Goal: Information Seeking & Learning: Learn about a topic

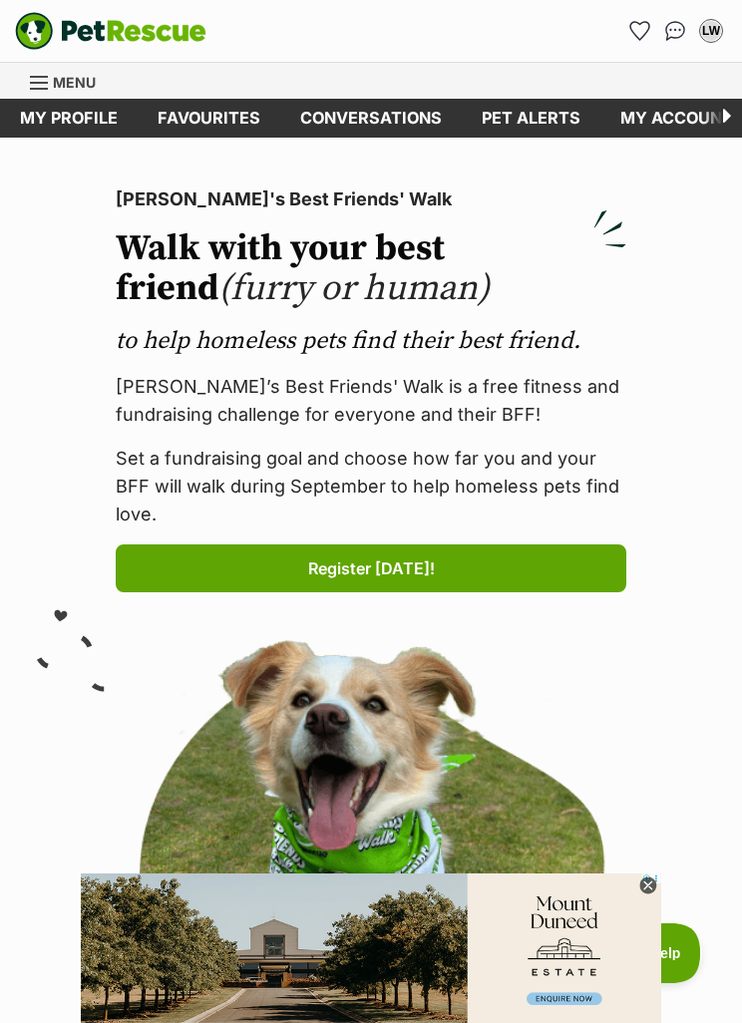
scroll to position [0, 4]
click at [636, 21] on icon "Favourites" at bounding box center [639, 31] width 21 height 20
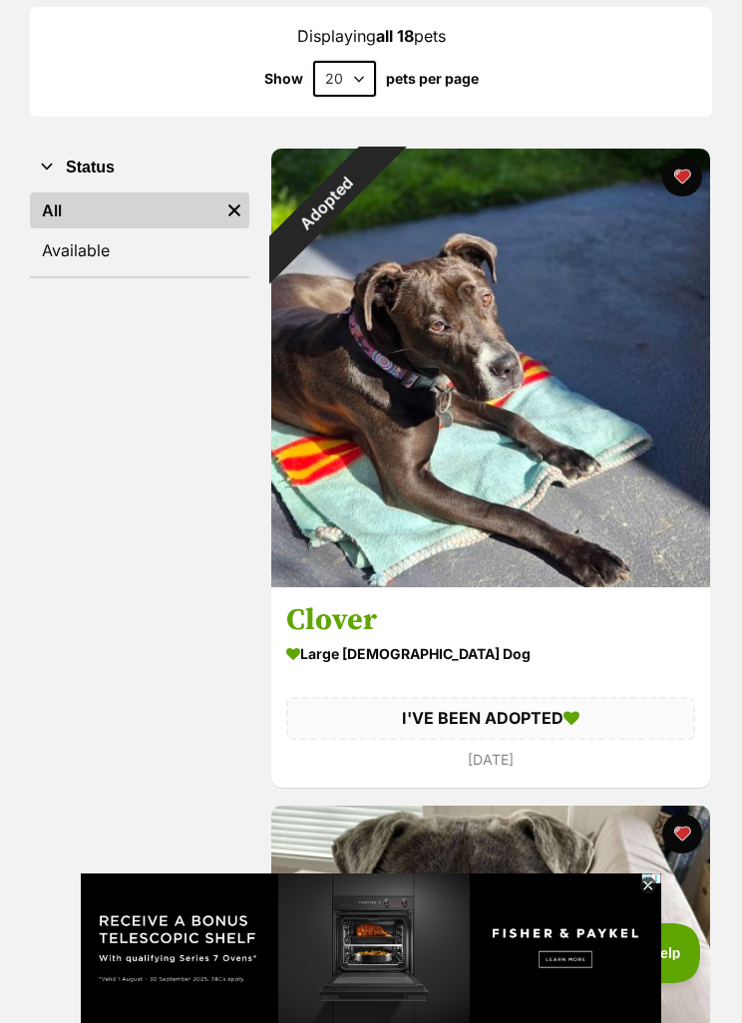
scroll to position [288, 0]
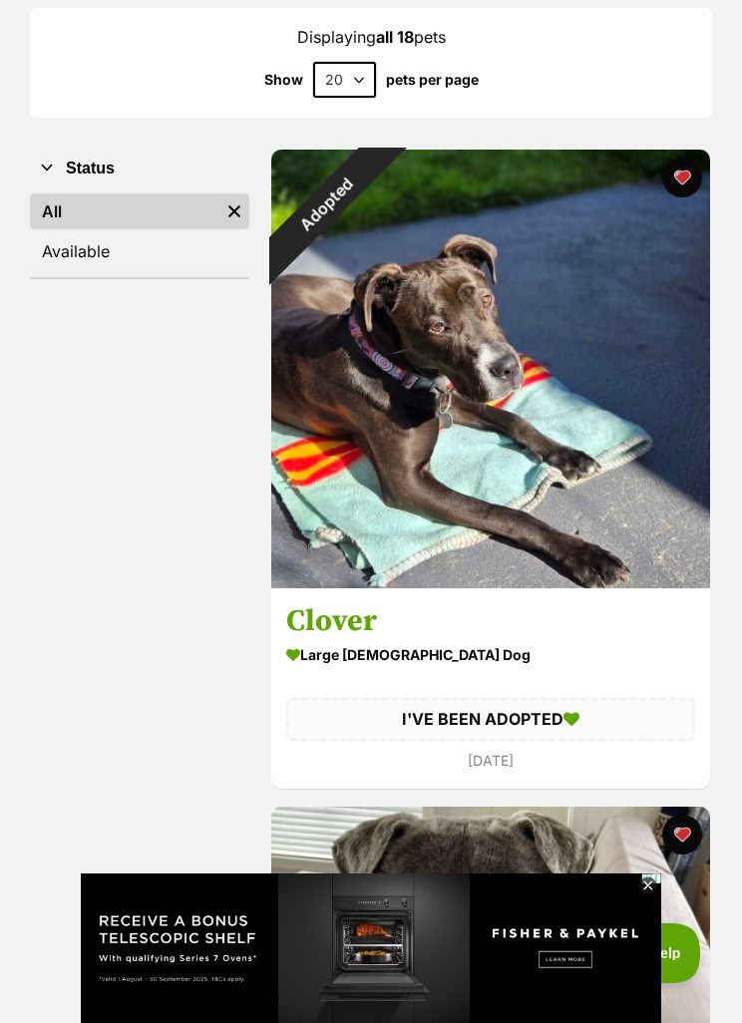
click at [381, 259] on div "Adopted" at bounding box center [326, 205] width 110 height 110
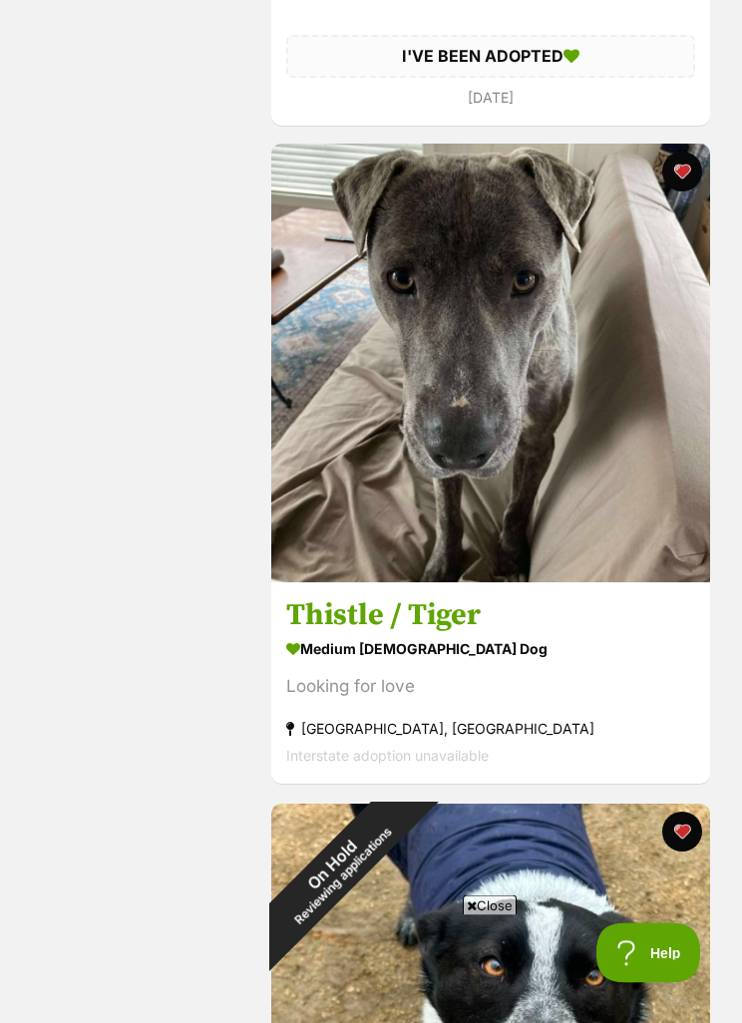
scroll to position [946, 0]
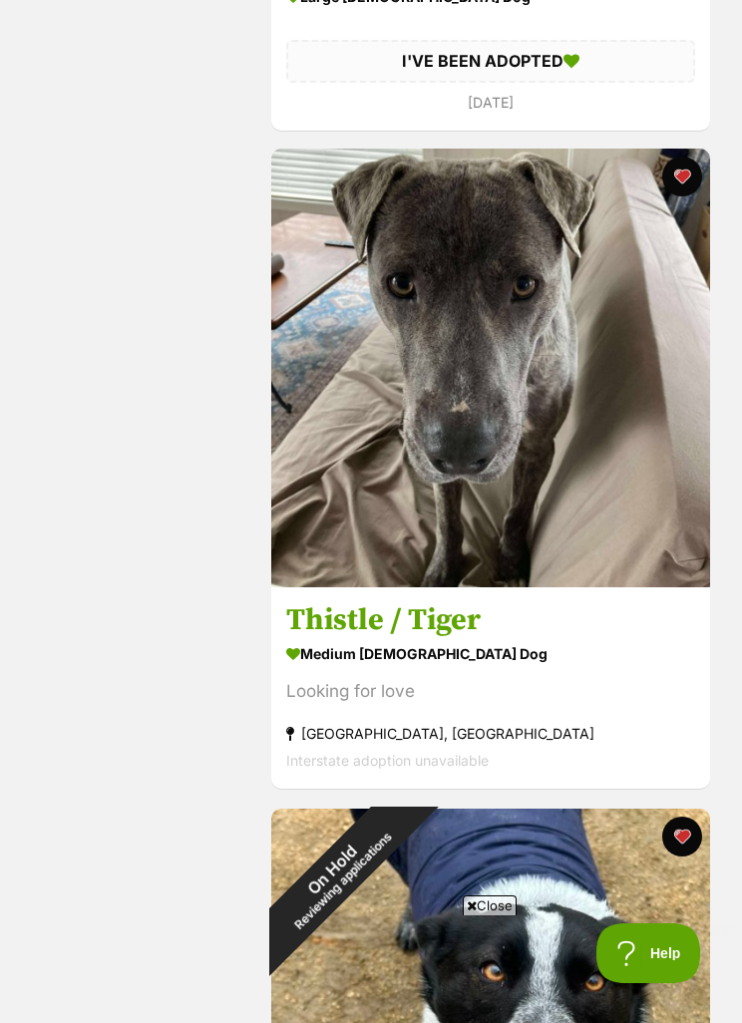
click at [593, 350] on img at bounding box center [490, 368] width 439 height 439
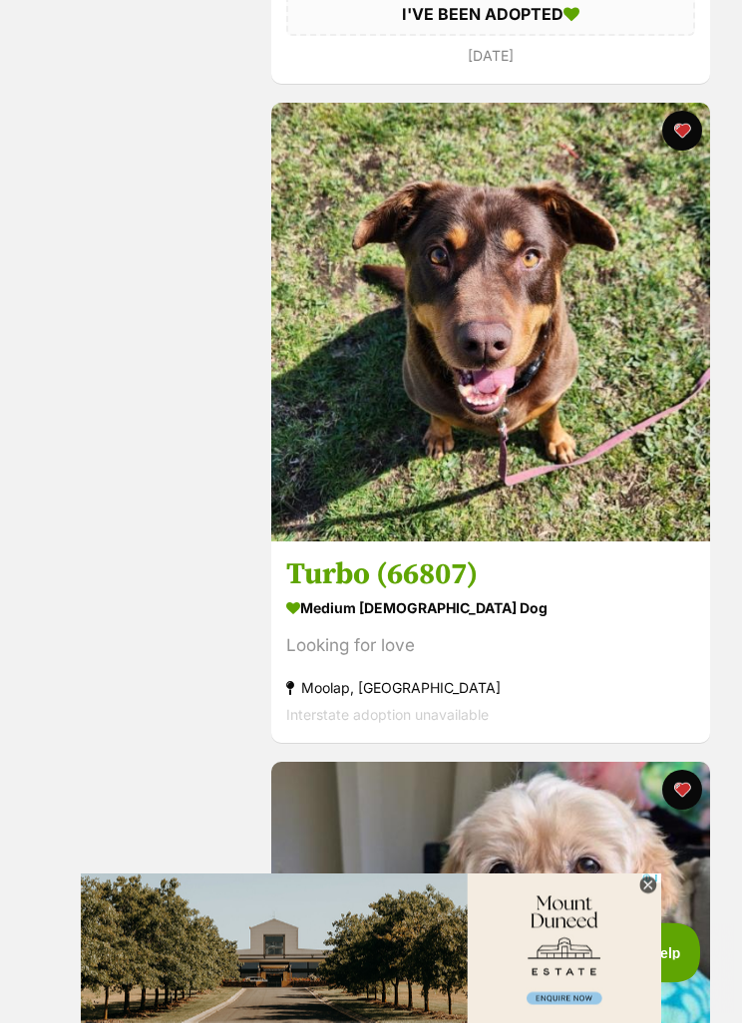
scroll to position [4287, 0]
click at [592, 419] on img at bounding box center [490, 322] width 439 height 439
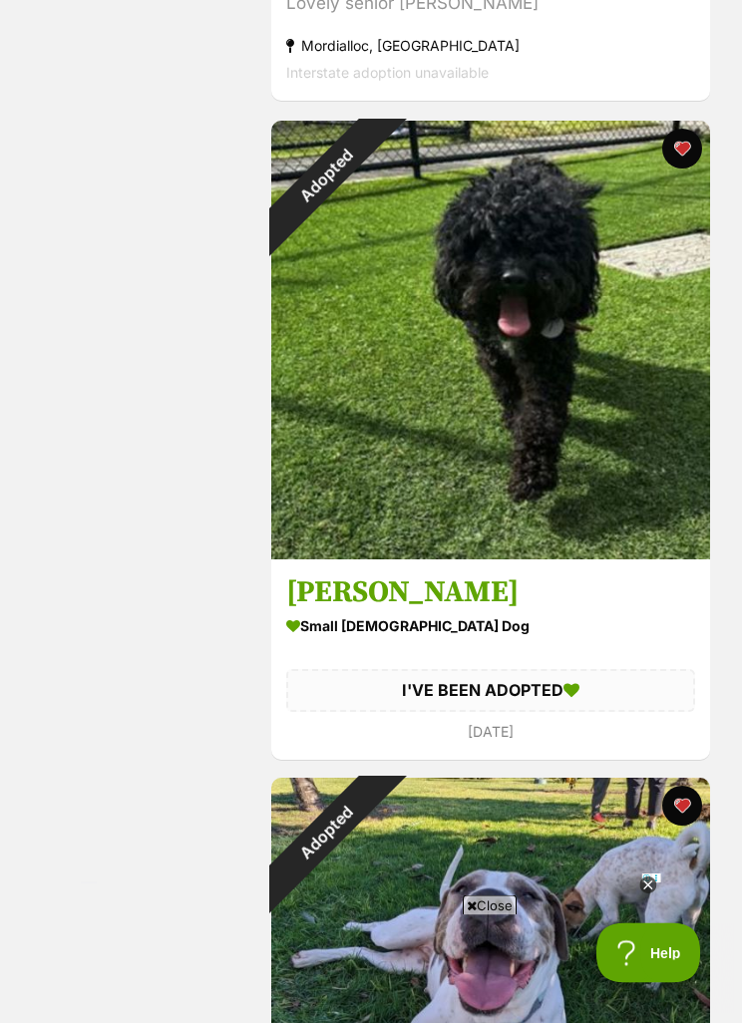
scroll to position [5582, 0]
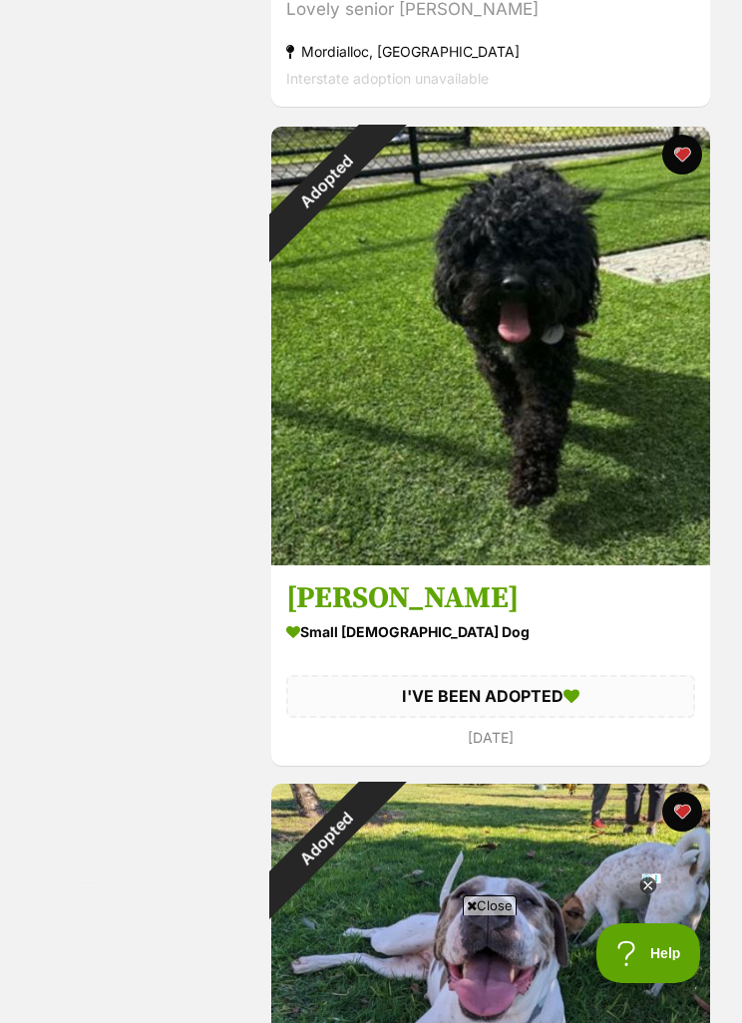
click at [685, 158] on button "favourite" at bounding box center [682, 155] width 40 height 40
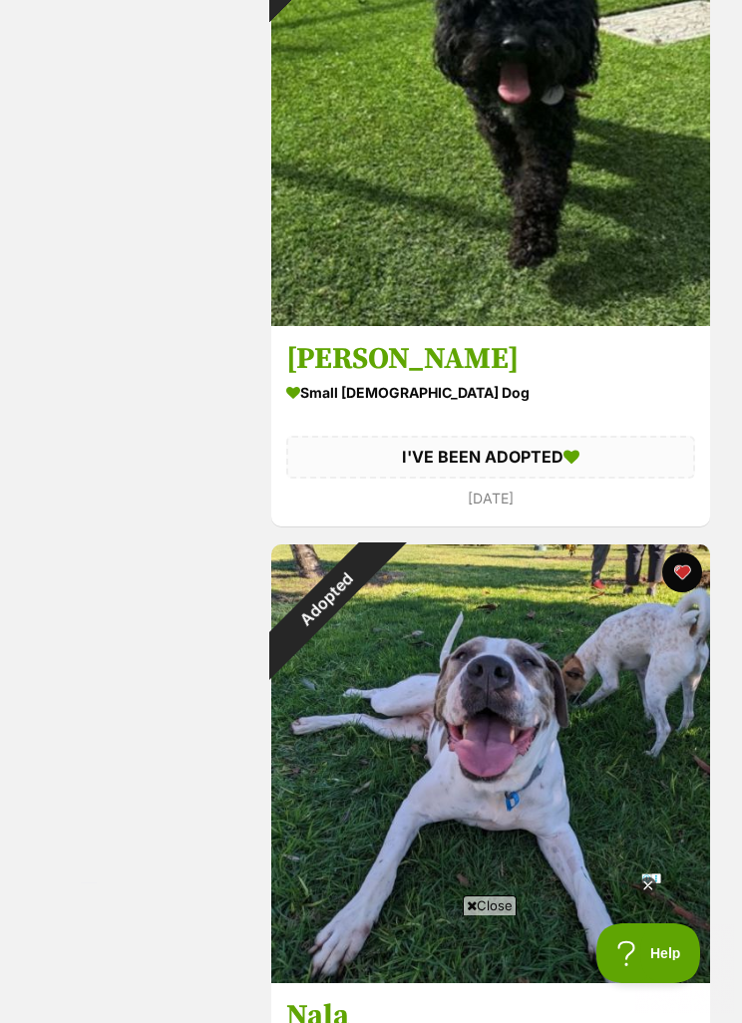
scroll to position [5825, 0]
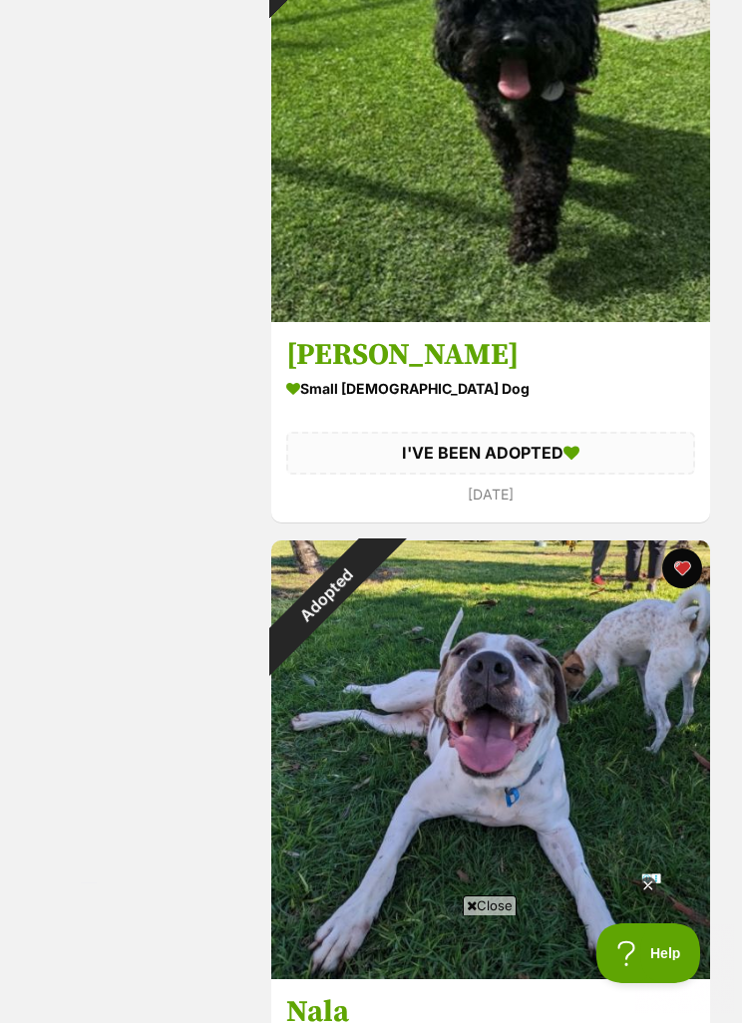
click at [688, 566] on button "favourite" at bounding box center [682, 568] width 40 height 40
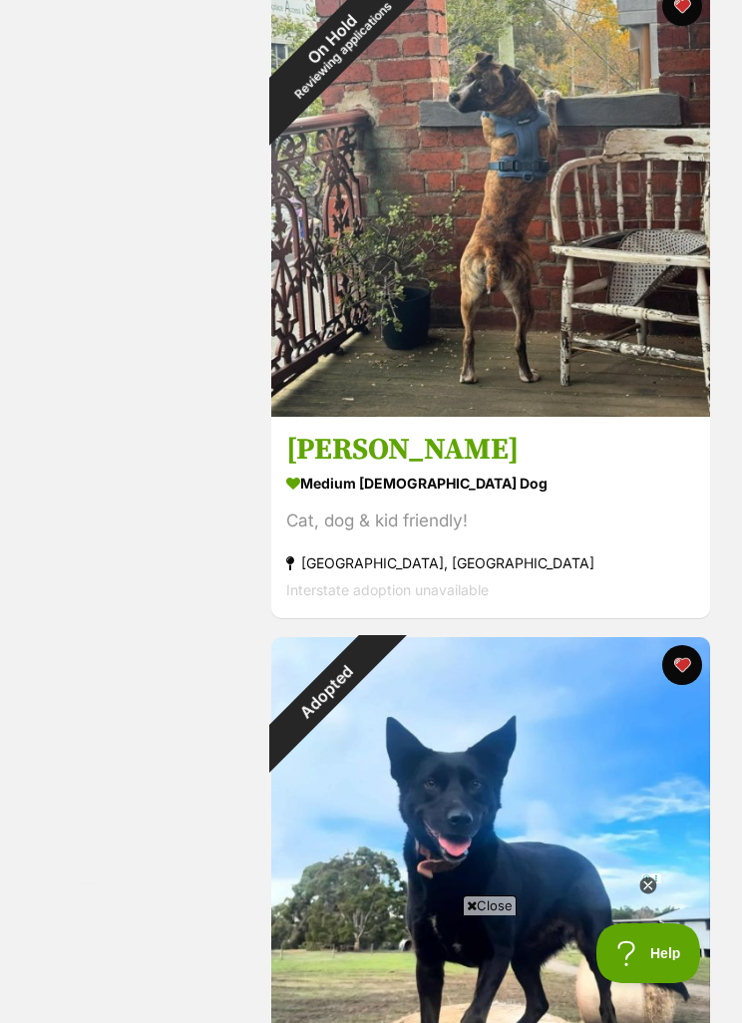
scroll to position [7071, 0]
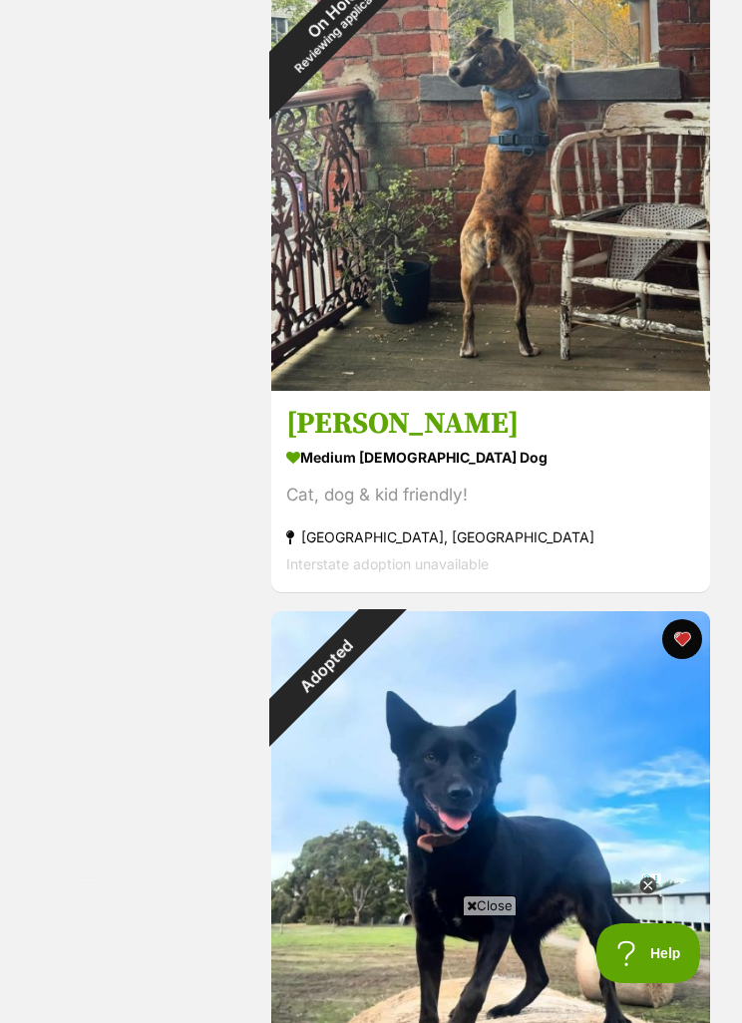
click at [684, 621] on button "favourite" at bounding box center [682, 639] width 40 height 40
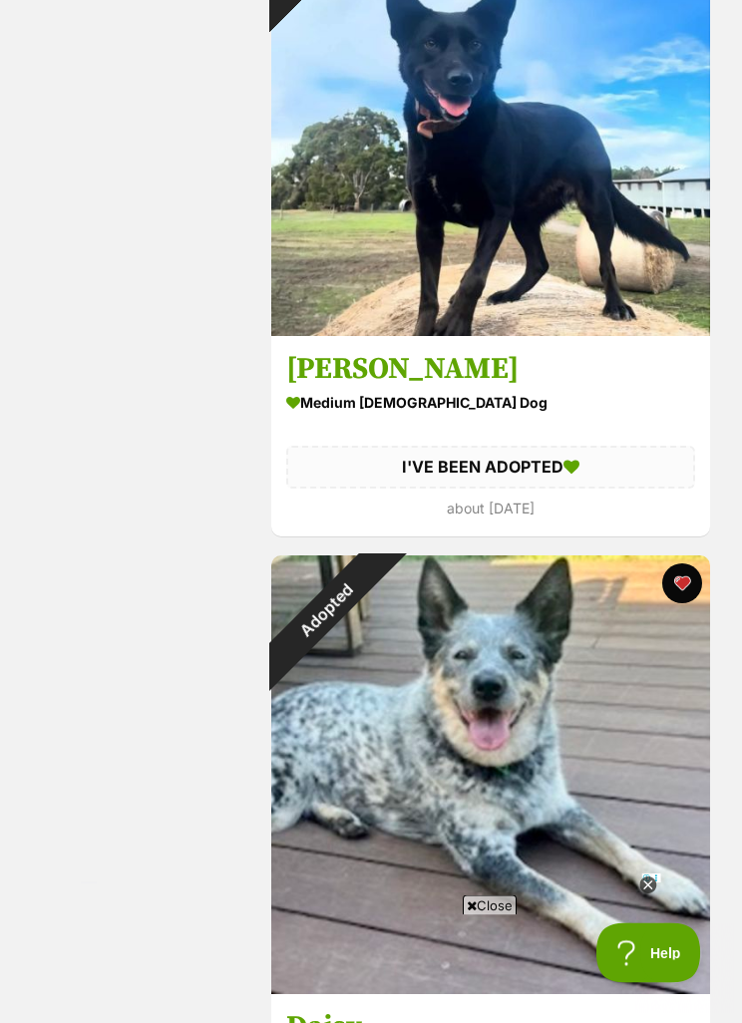
scroll to position [7785, 0]
click at [686, 577] on button "favourite" at bounding box center [682, 583] width 40 height 40
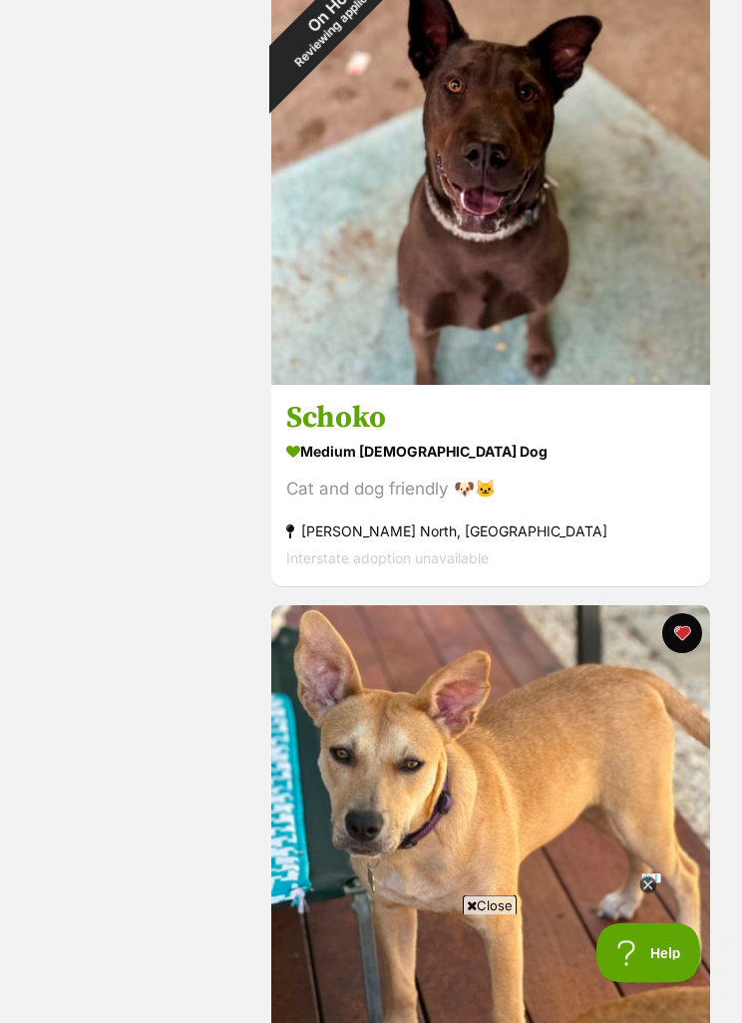
scroll to position [9052, 0]
click at [690, 631] on button "favourite" at bounding box center [682, 633] width 40 height 40
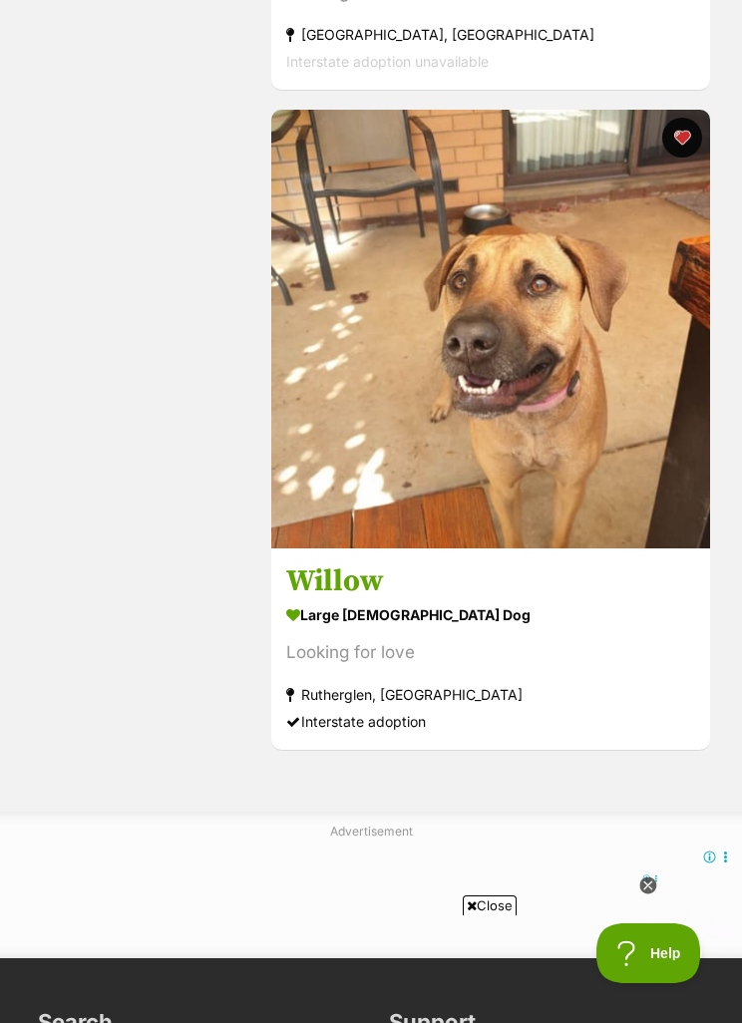
scroll to position [11528, 0]
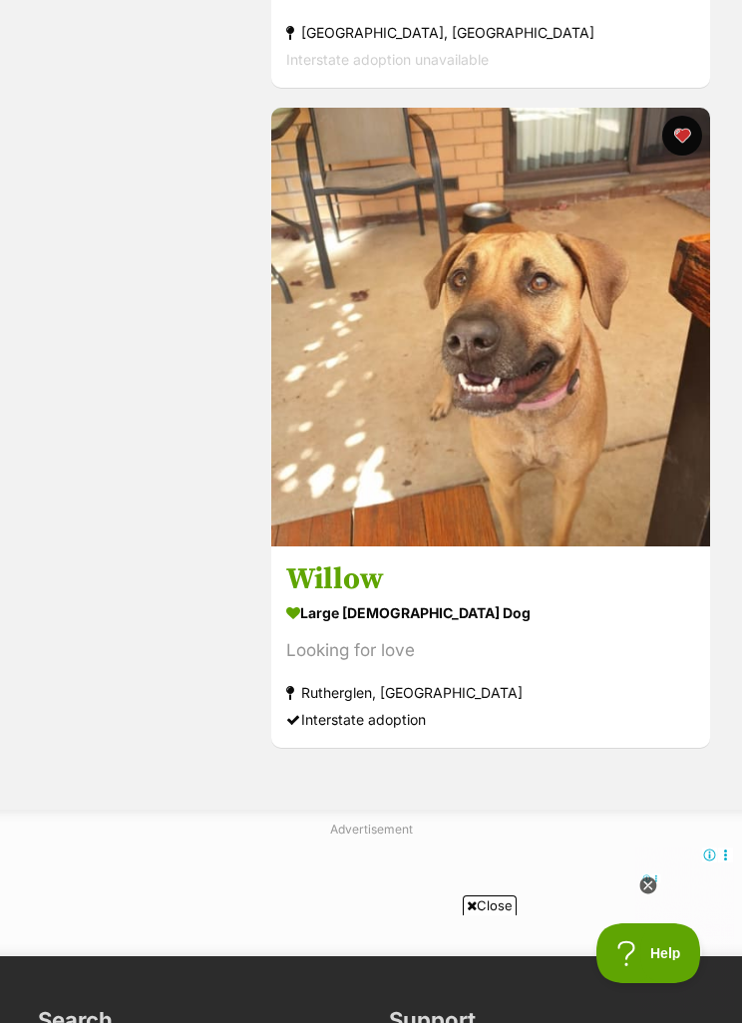
click at [512, 429] on img at bounding box center [490, 327] width 439 height 439
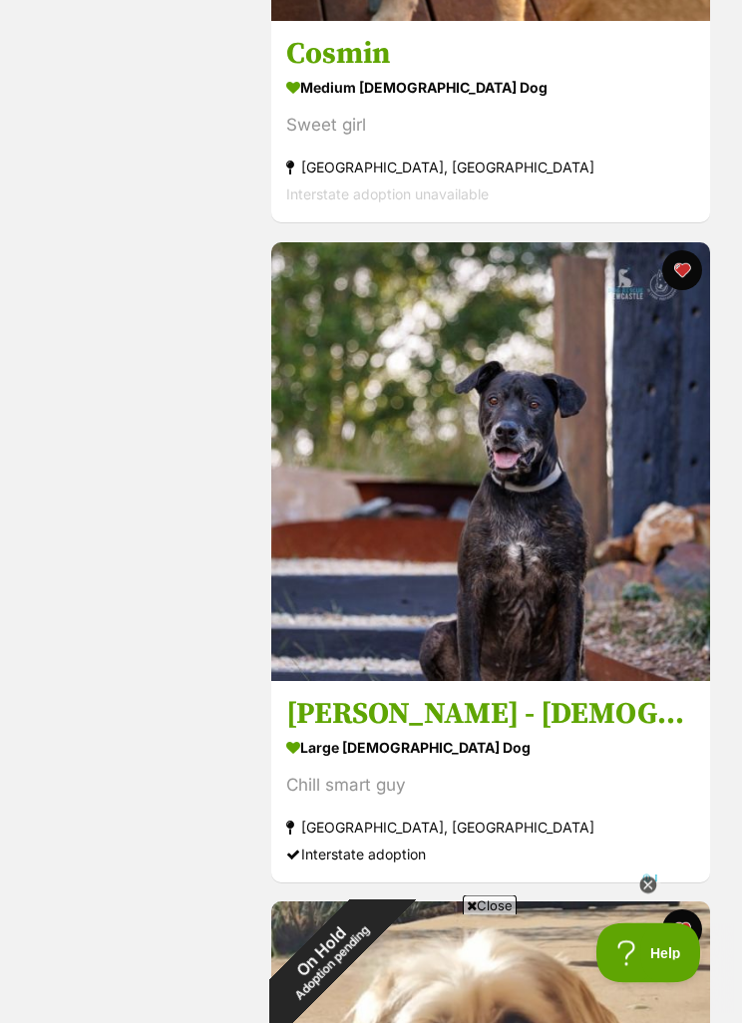
scroll to position [10075, 0]
click at [470, 527] on img at bounding box center [490, 461] width 439 height 439
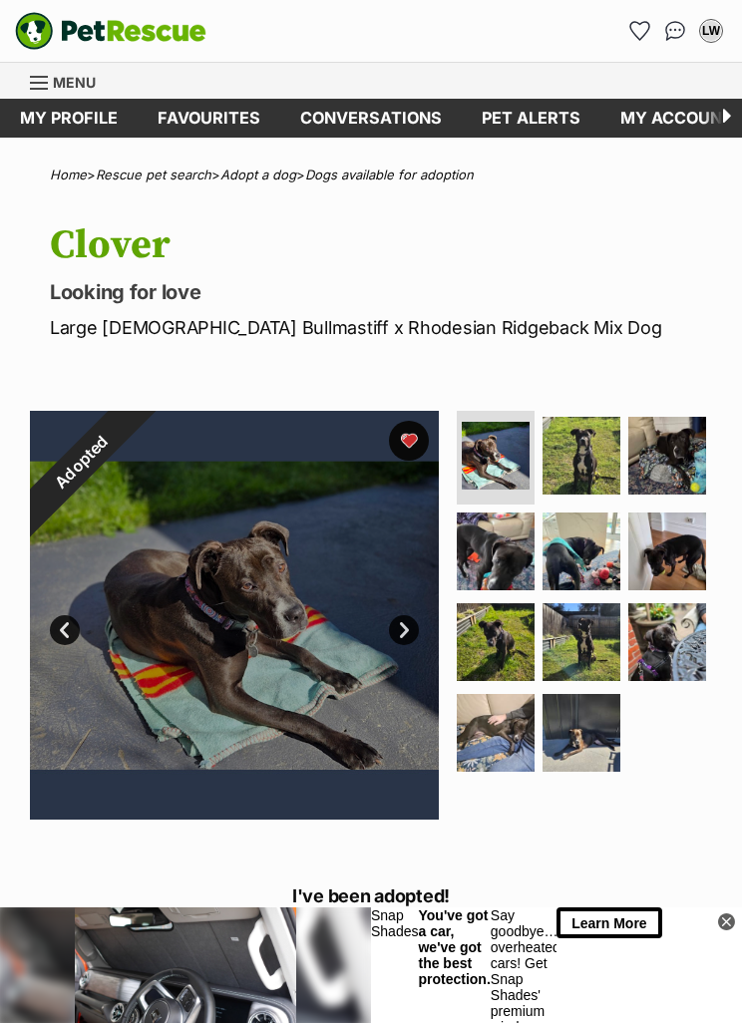
click at [408, 634] on link "Next" at bounding box center [404, 630] width 30 height 30
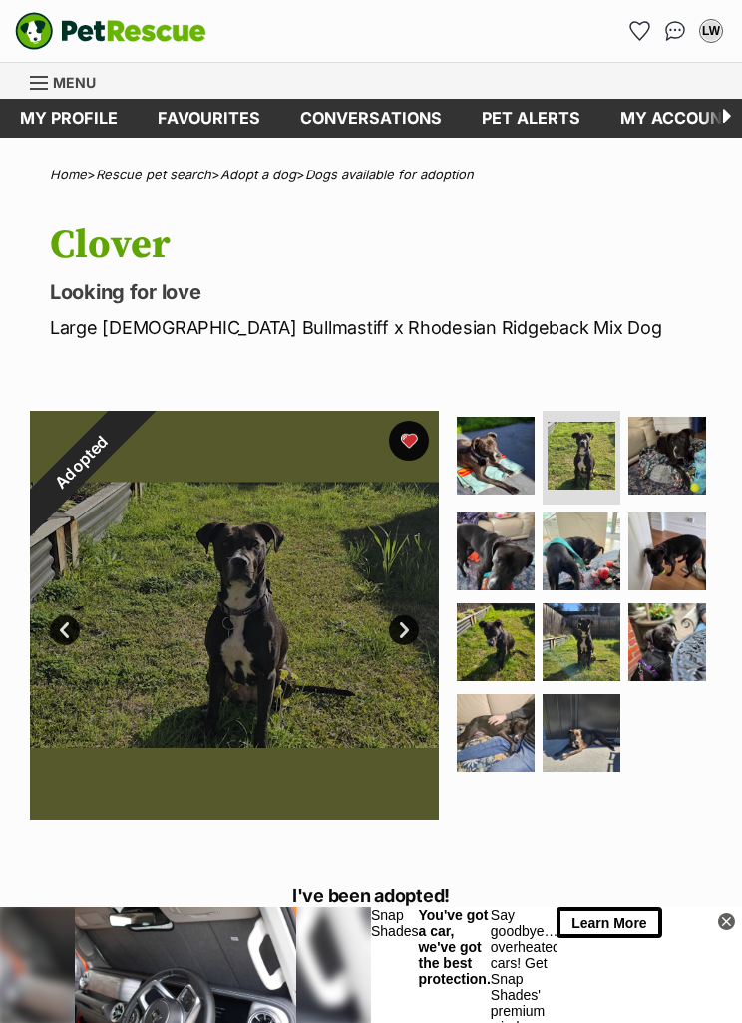
click at [410, 616] on link "Next" at bounding box center [404, 630] width 30 height 30
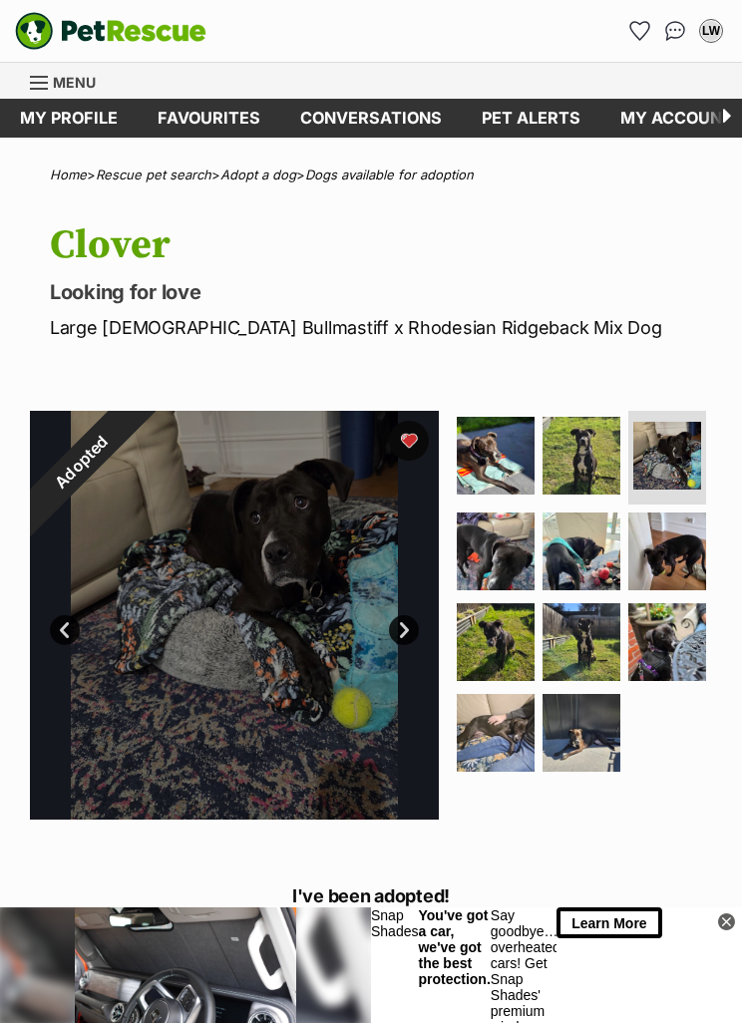
click at [406, 641] on link "Next" at bounding box center [404, 630] width 30 height 30
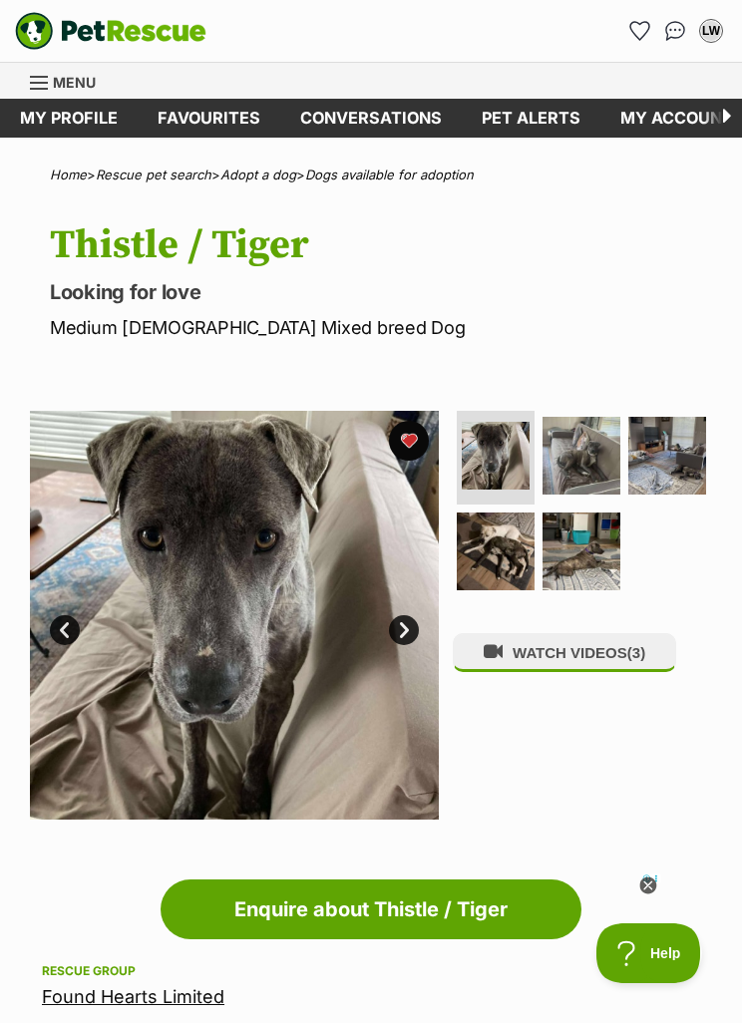
click at [416, 615] on img at bounding box center [234, 615] width 409 height 409
click at [415, 635] on link "Next" at bounding box center [404, 630] width 30 height 30
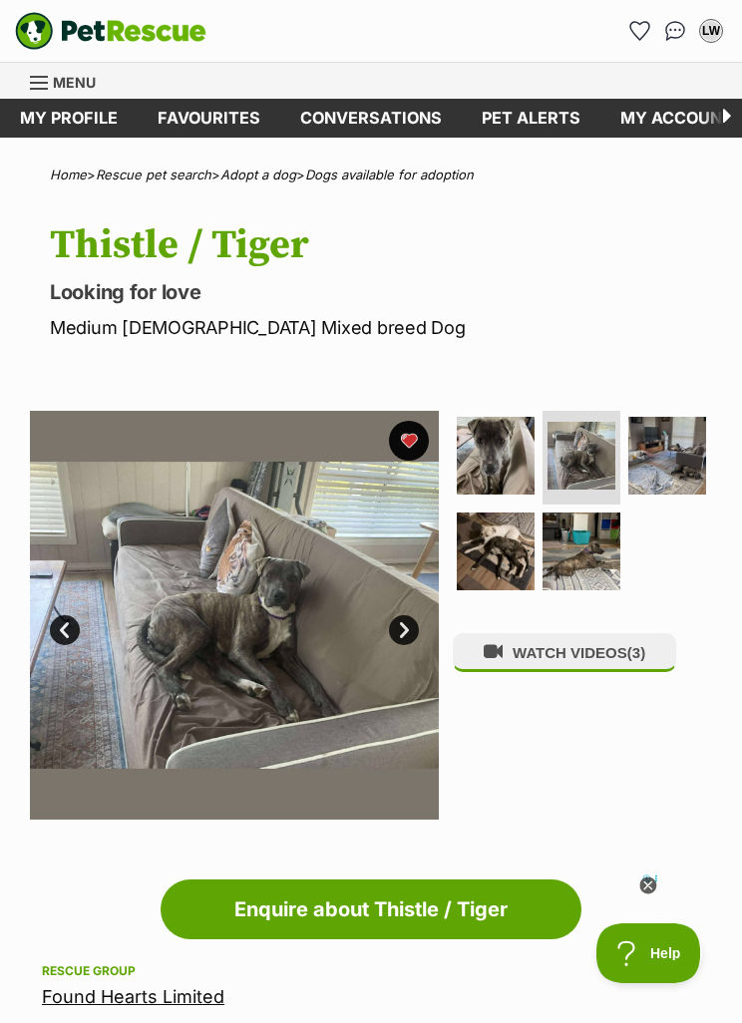
click at [413, 627] on link "Next" at bounding box center [404, 630] width 30 height 30
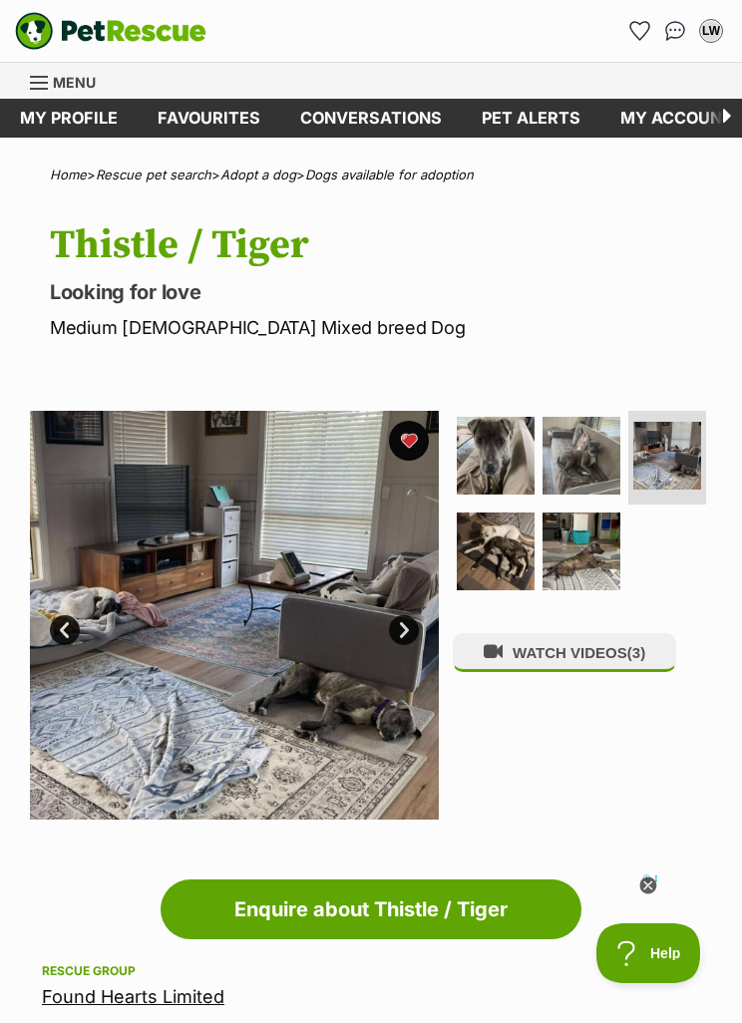
click at [410, 635] on link "Next" at bounding box center [404, 630] width 30 height 30
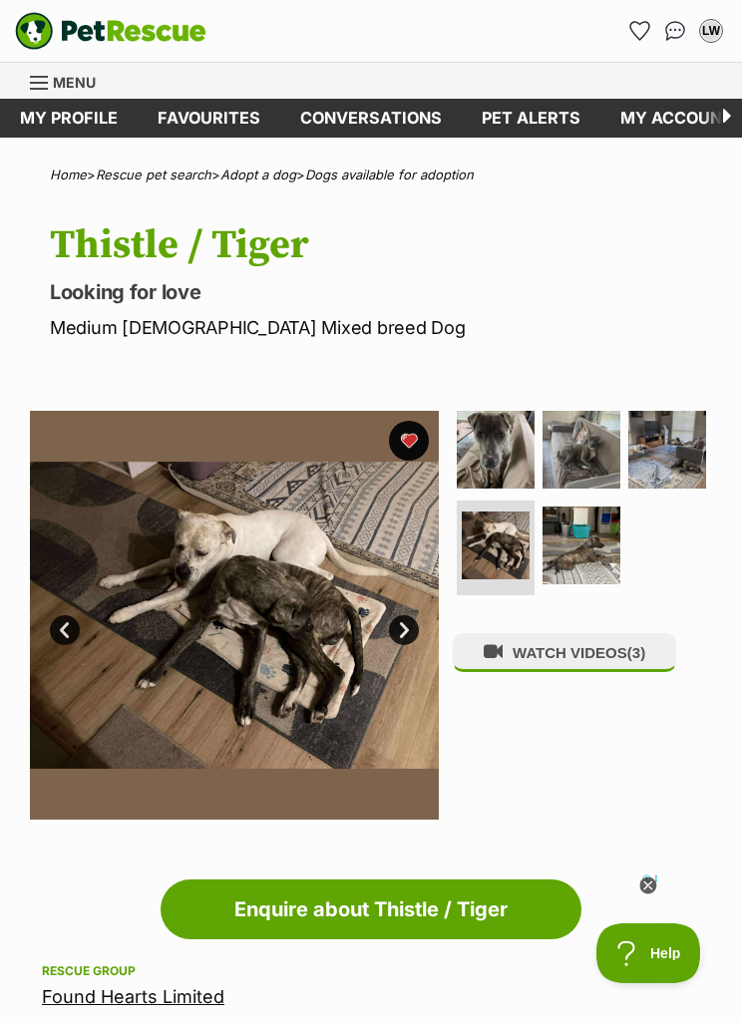
click at [416, 636] on link "Next" at bounding box center [404, 630] width 30 height 30
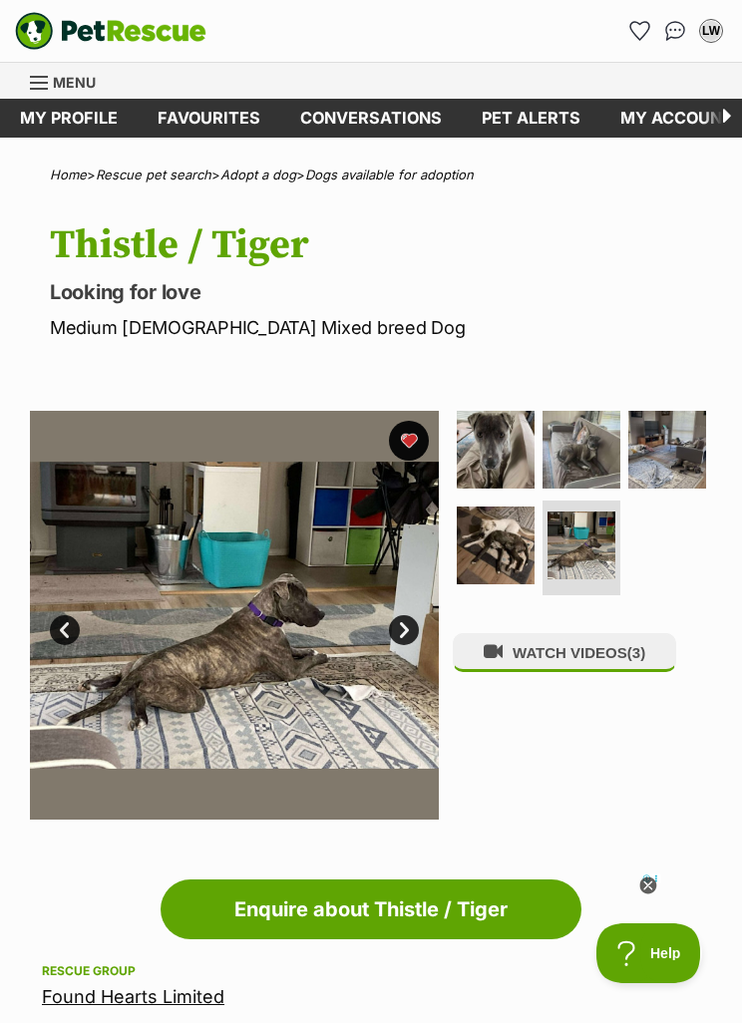
click at [410, 625] on link "Next" at bounding box center [404, 630] width 30 height 30
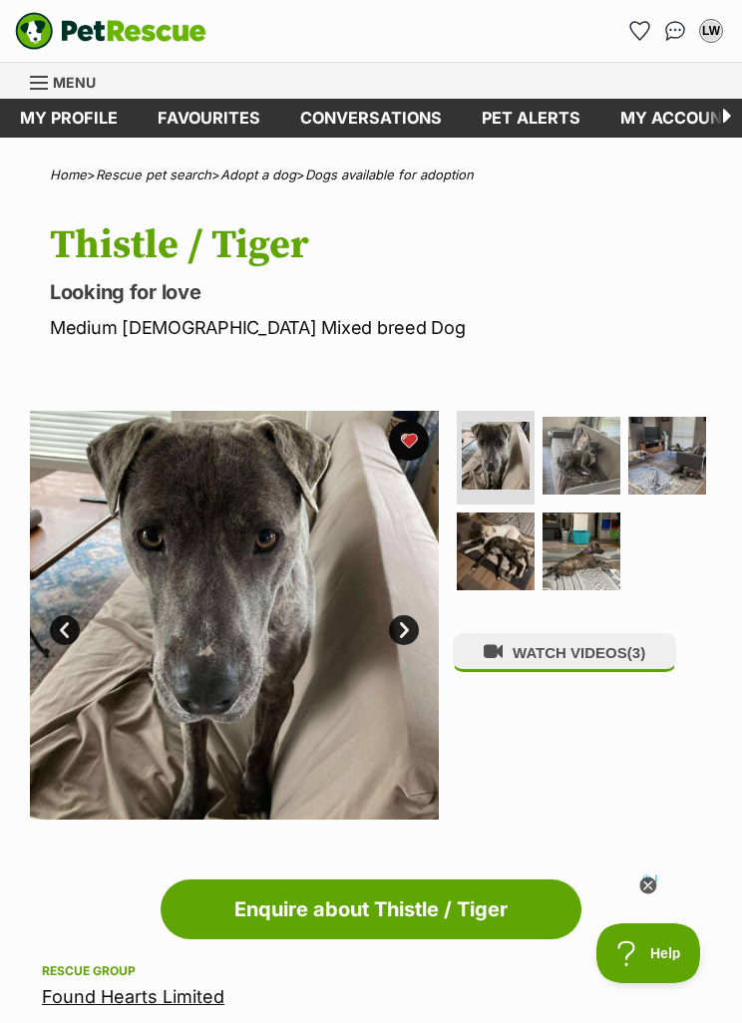
click at [584, 656] on button "WATCH VIDEOS (3)" at bounding box center [564, 652] width 223 height 39
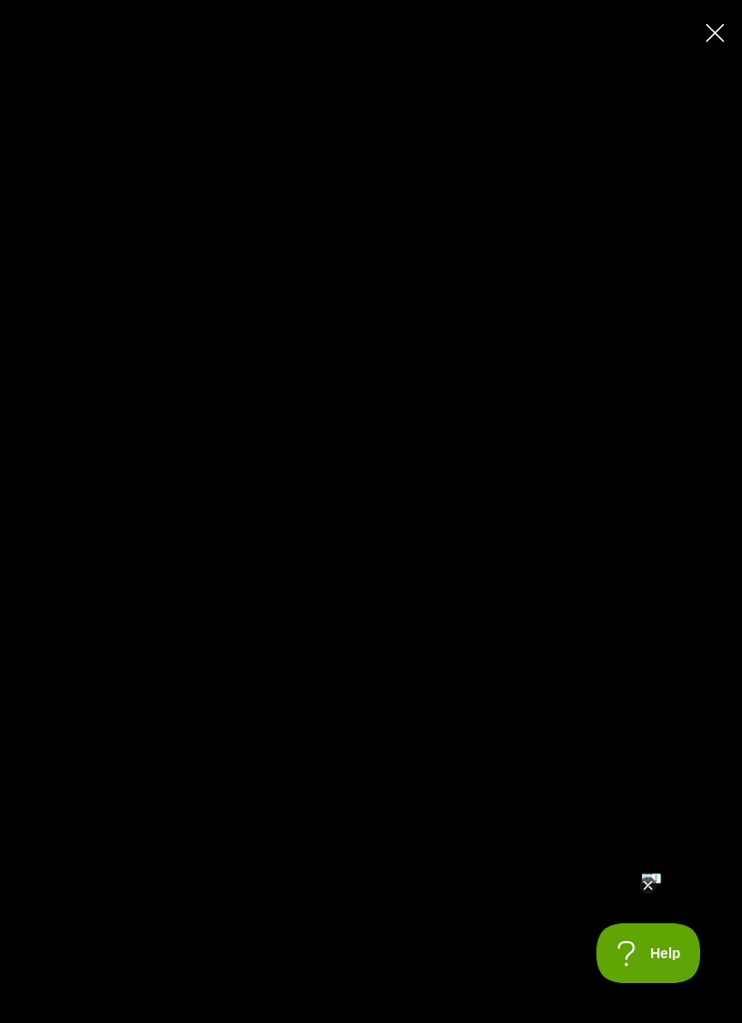
type input "100"
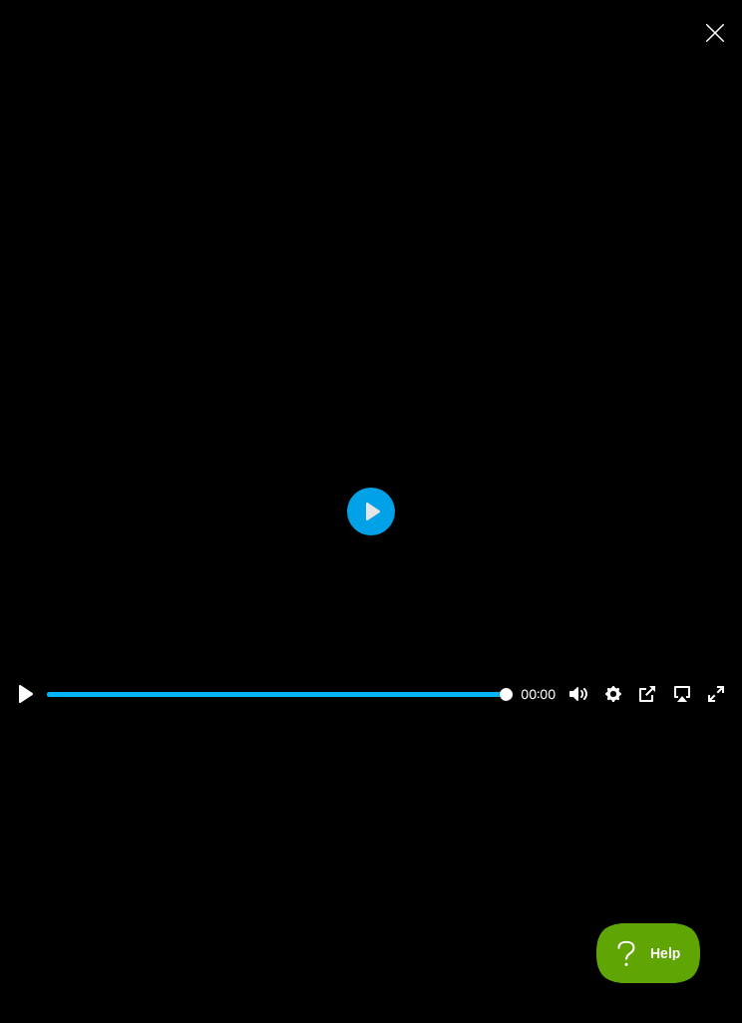
click at [729, 20] on button "Close" at bounding box center [714, 32] width 35 height 35
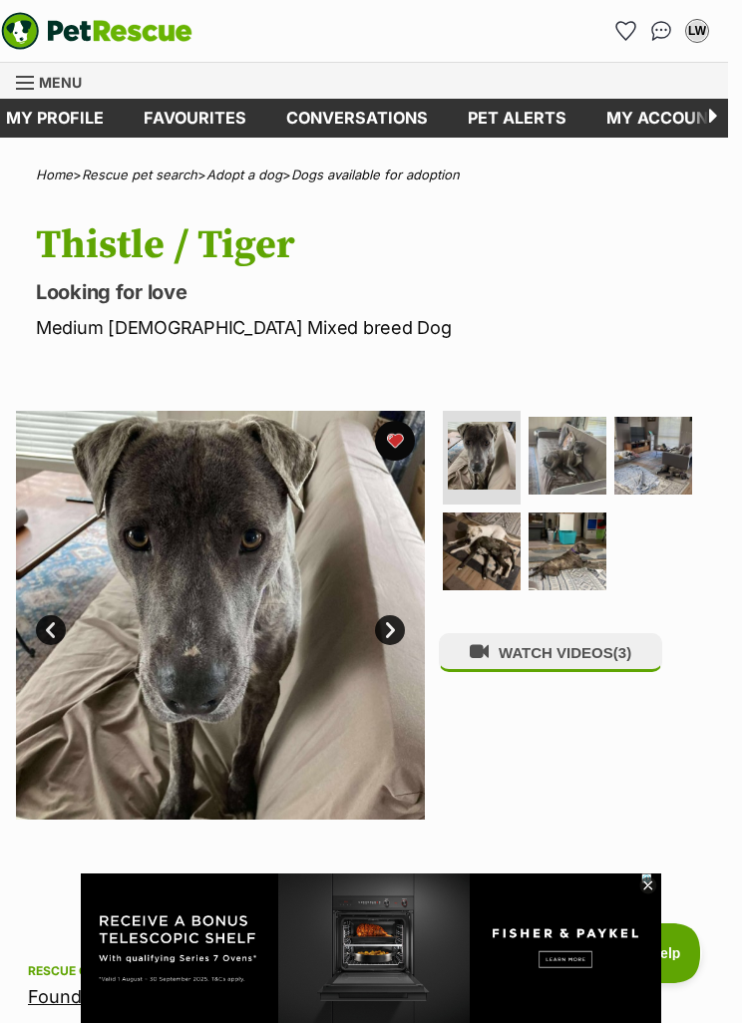
click at [278, 653] on img at bounding box center [220, 615] width 409 height 409
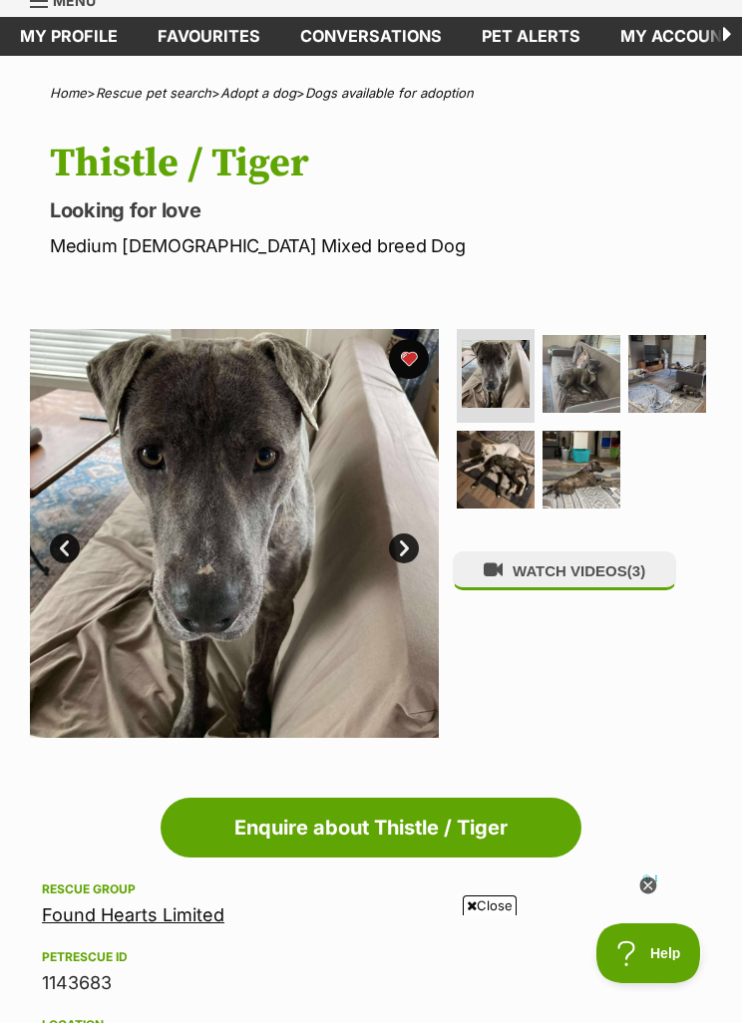
click at [602, 370] on img at bounding box center [581, 374] width 78 height 78
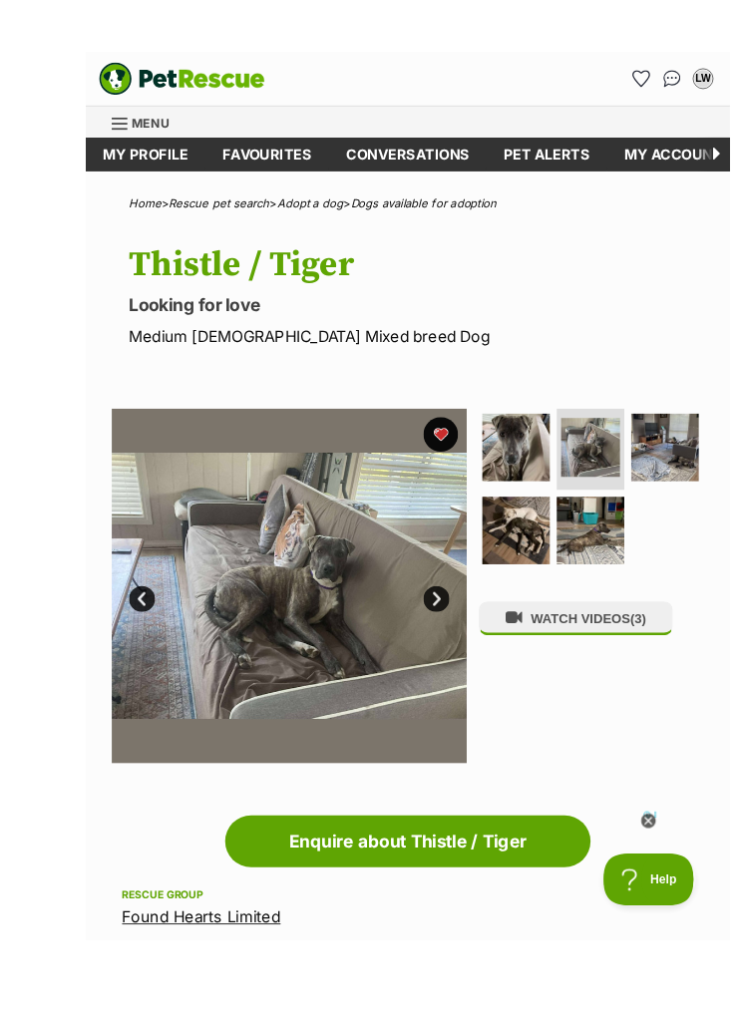
scroll to position [38, 0]
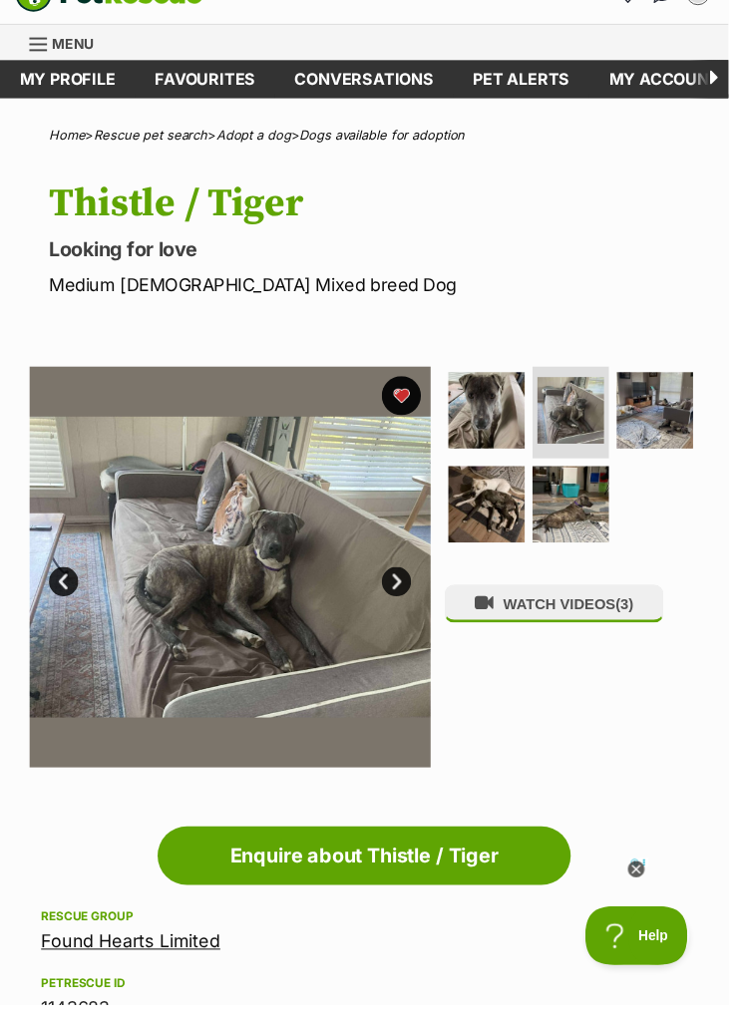
click at [669, 412] on img at bounding box center [667, 418] width 78 height 78
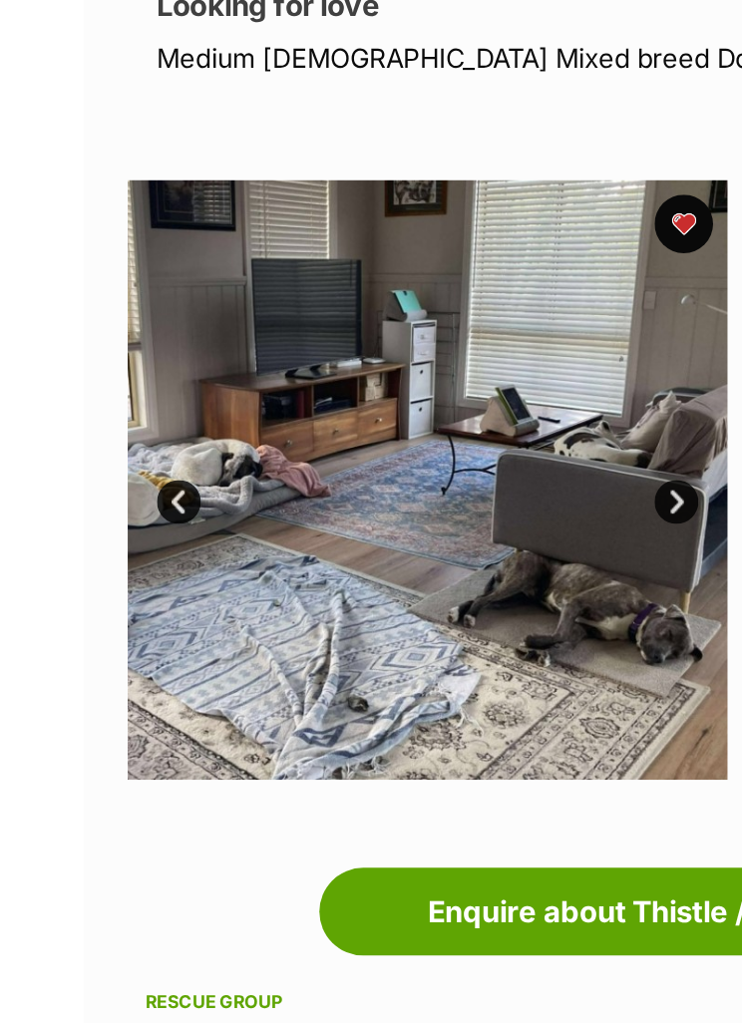
scroll to position [144, 0]
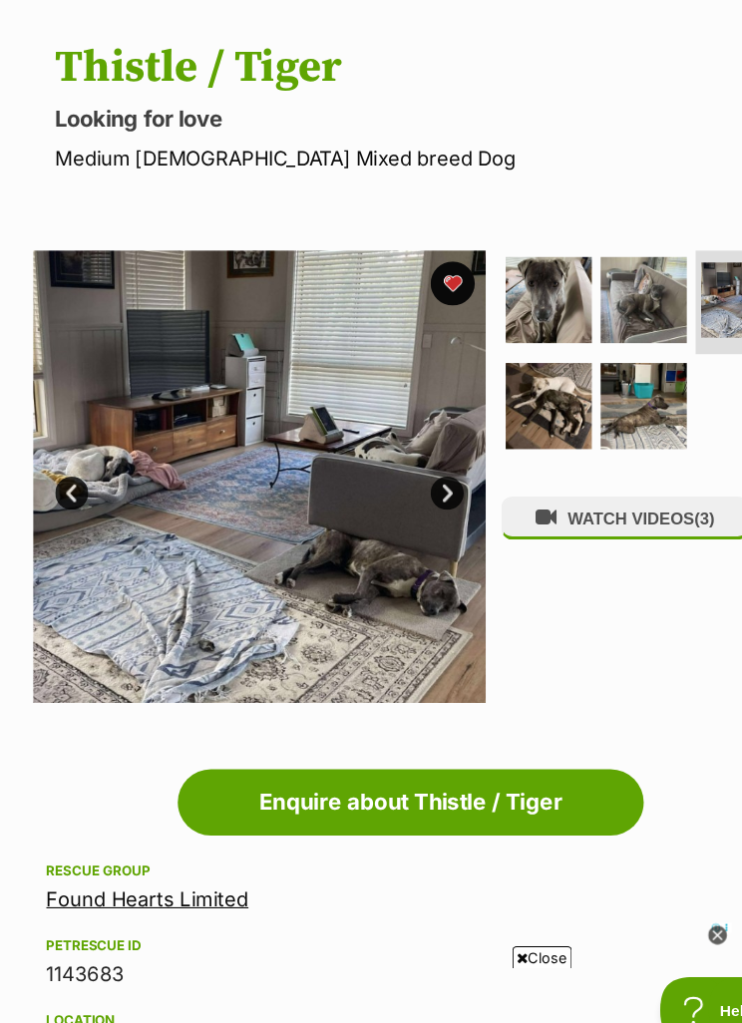
click at [395, 457] on img at bounding box center [234, 471] width 409 height 409
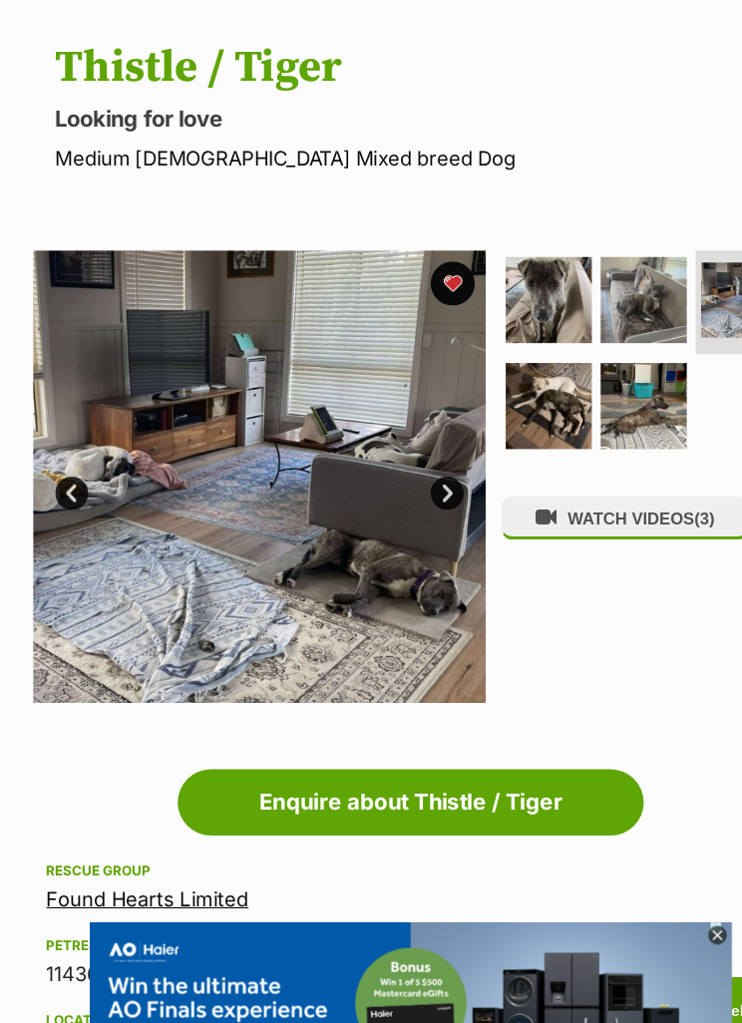
scroll to position [0, 0]
click at [418, 471] on link "Next" at bounding box center [404, 486] width 30 height 30
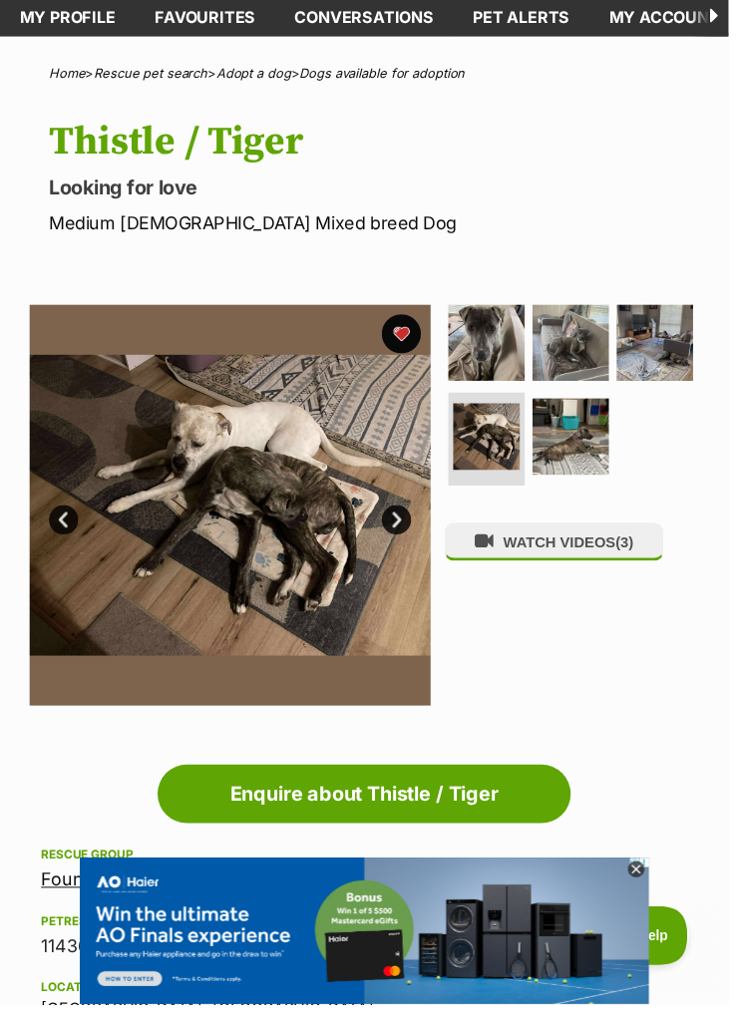
click at [414, 535] on link "Next" at bounding box center [404, 529] width 30 height 30
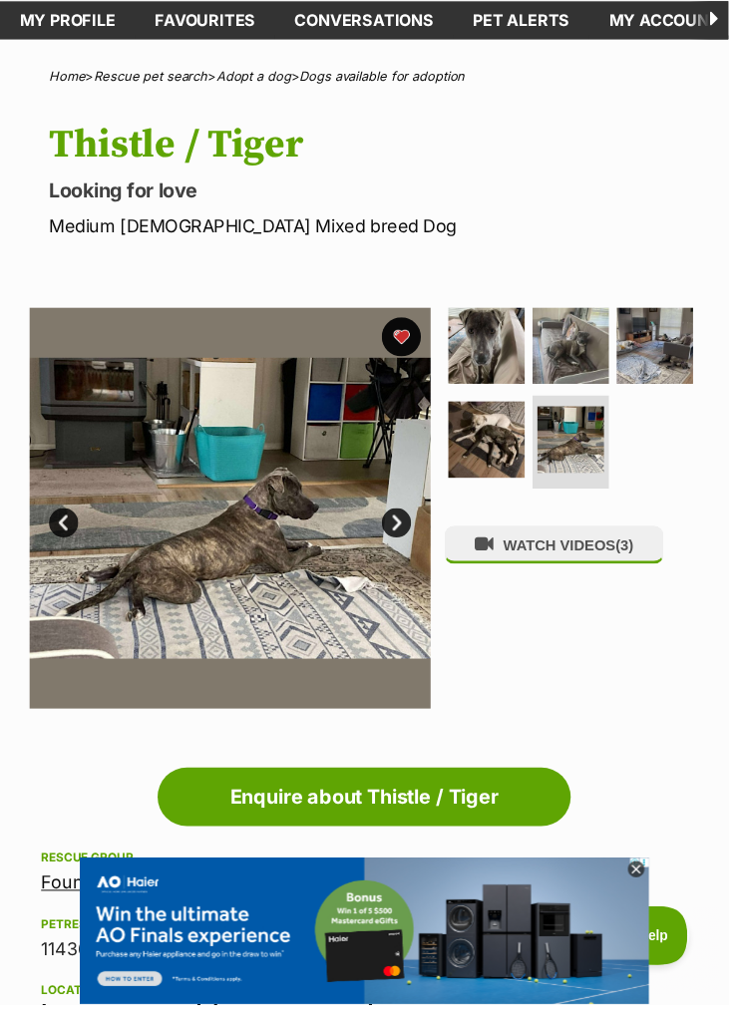
click at [417, 528] on link "Next" at bounding box center [404, 532] width 30 height 30
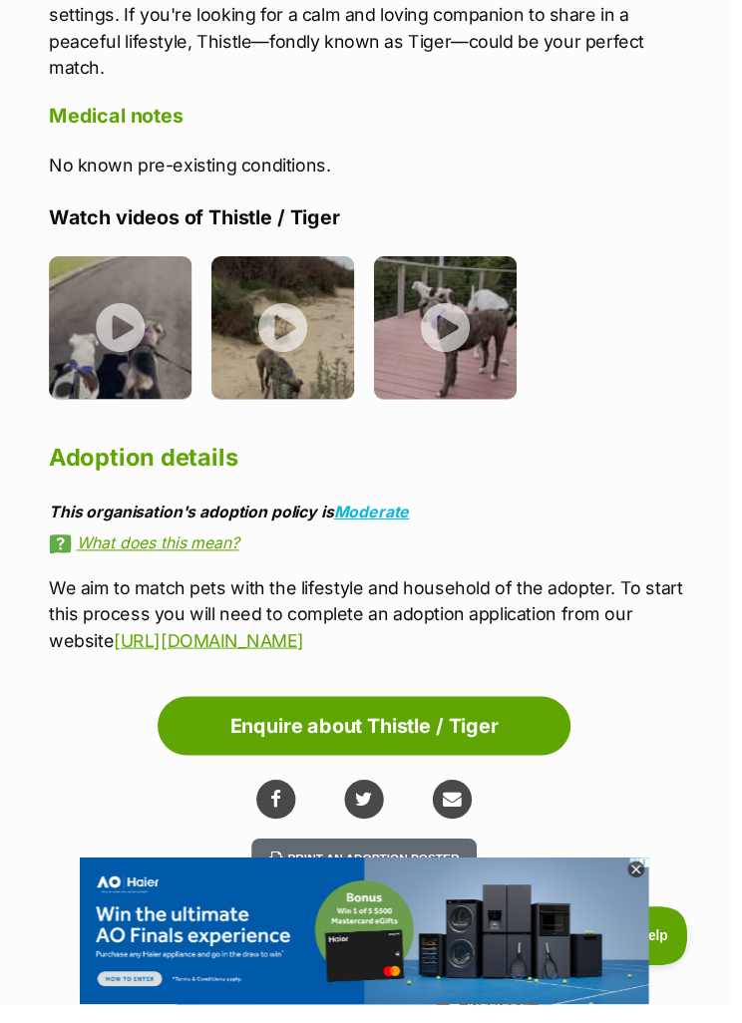
scroll to position [2441, 0]
click at [133, 320] on img at bounding box center [123, 334] width 146 height 146
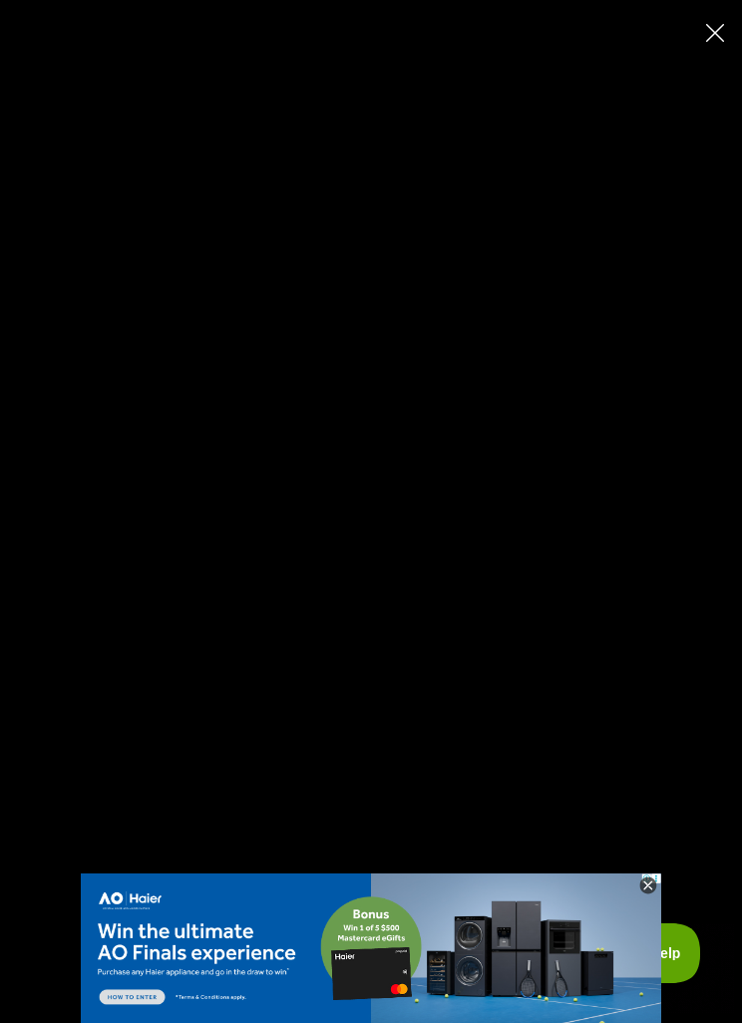
click at [715, 45] on button "Close" at bounding box center [714, 32] width 35 height 35
type input "16.22"
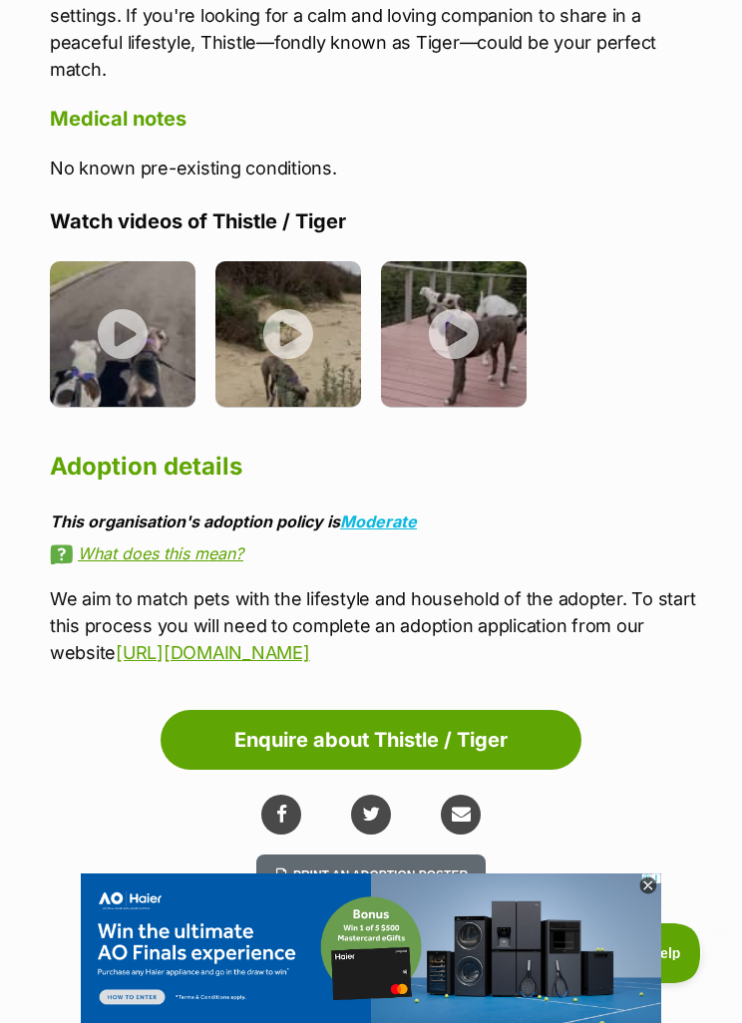
click at [318, 312] on img at bounding box center [288, 334] width 146 height 146
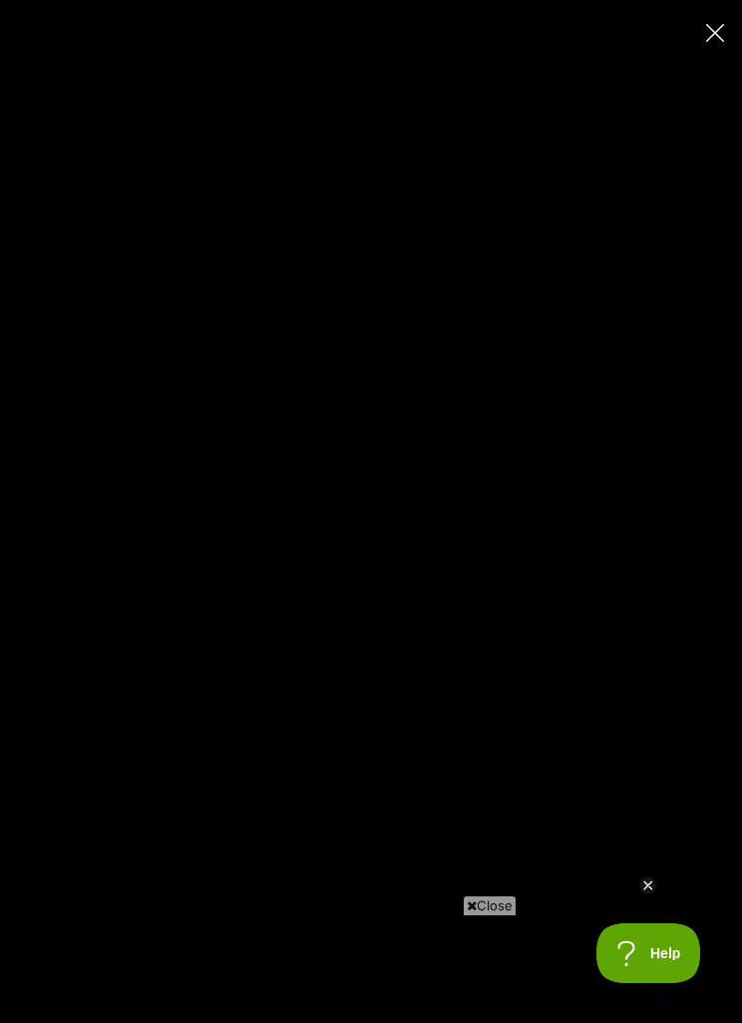
scroll to position [0, 0]
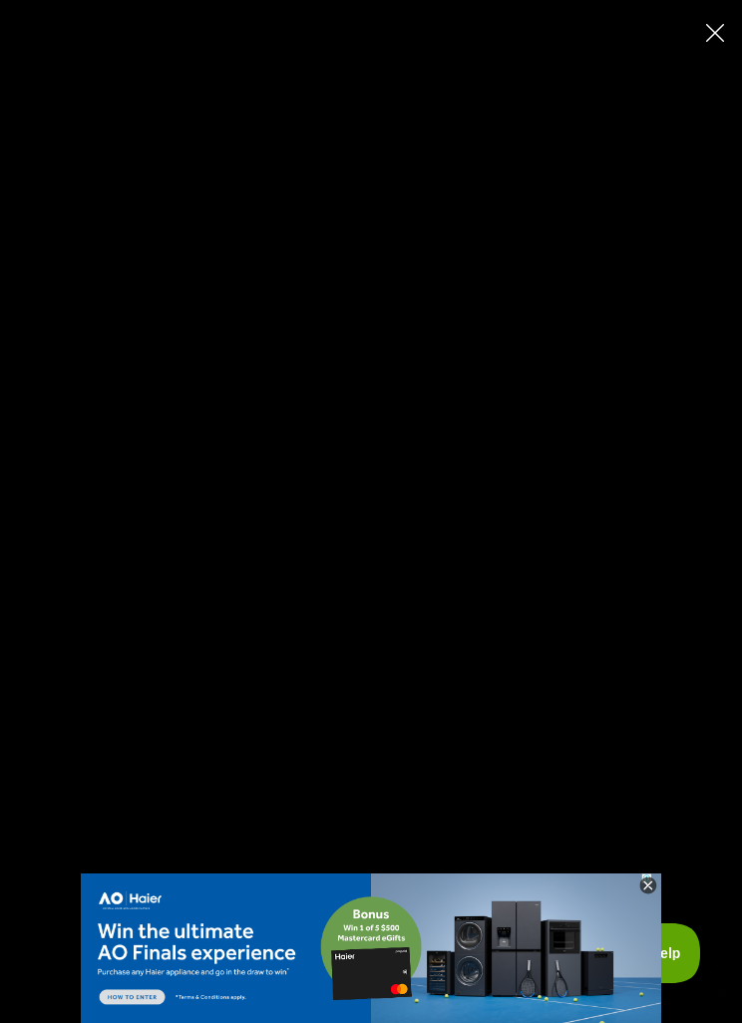
click at [721, 38] on icon "Close" at bounding box center [715, 33] width 18 height 18
type input "99.84"
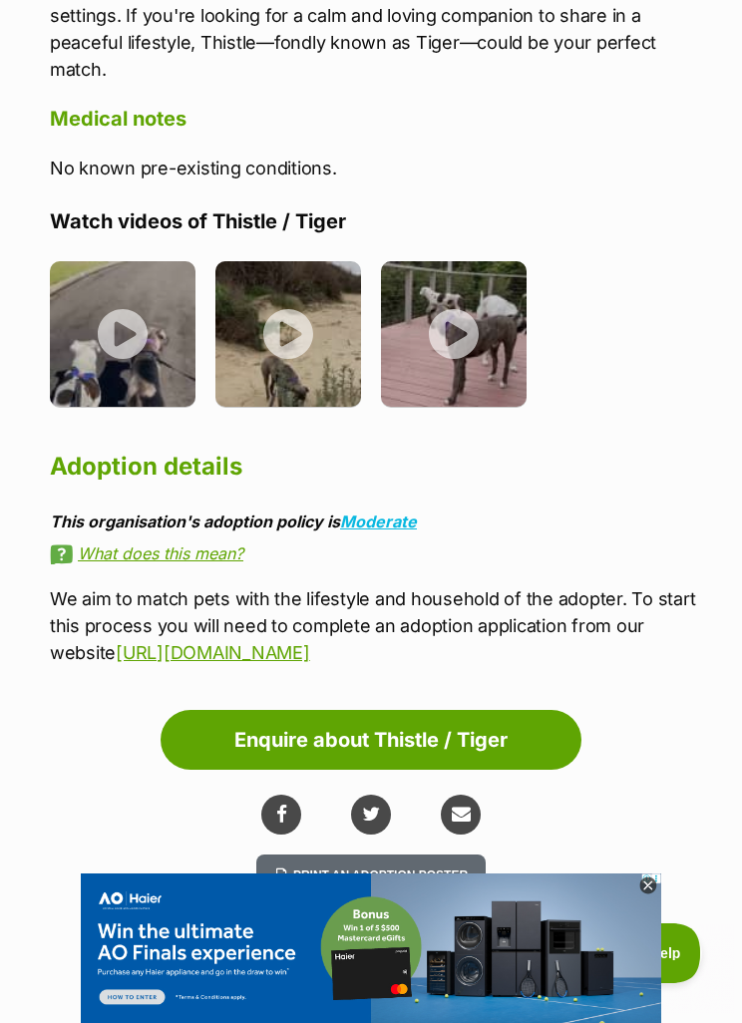
click at [406, 511] on link "Moderate" at bounding box center [378, 521] width 77 height 20
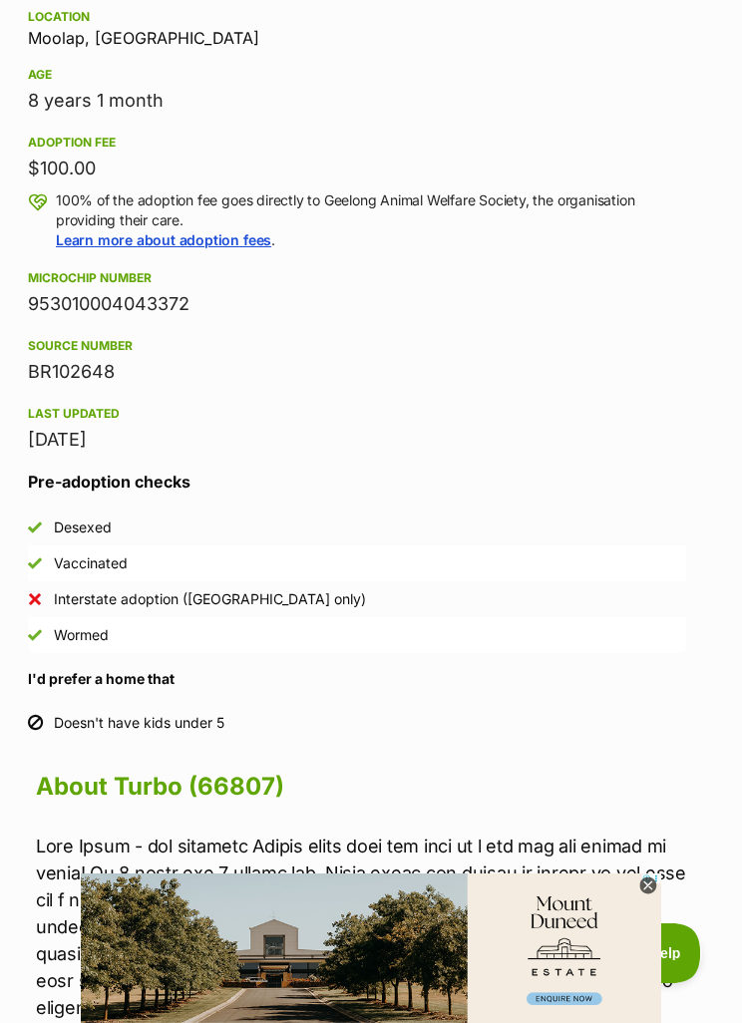
scroll to position [1042, 14]
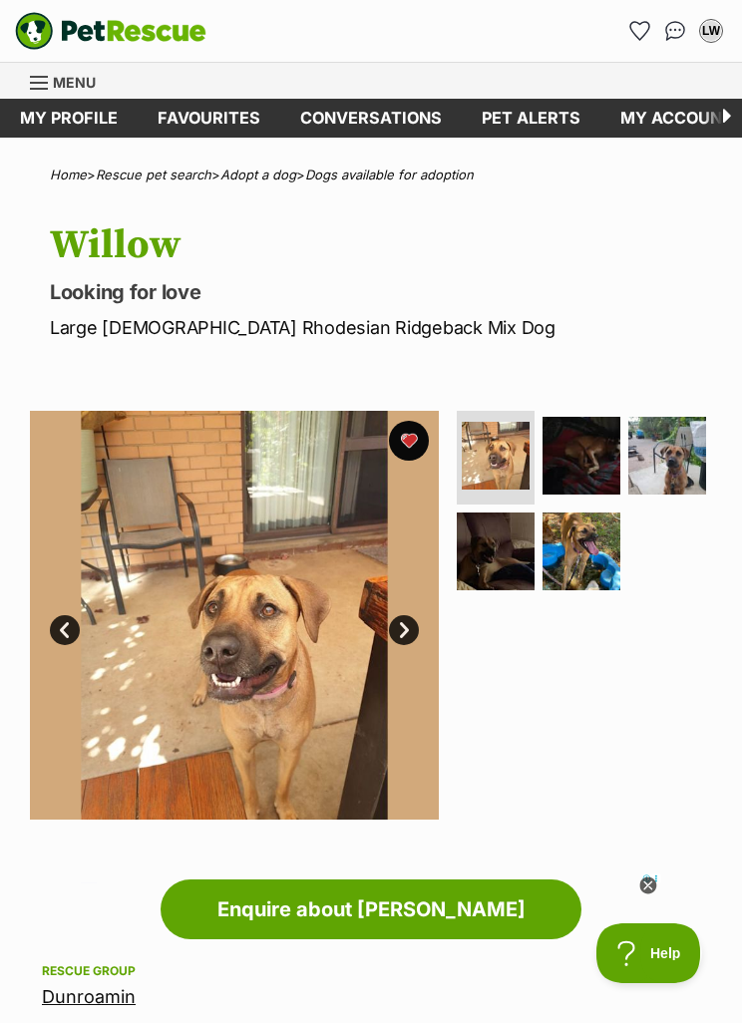
click at [416, 630] on link "Next" at bounding box center [404, 630] width 30 height 30
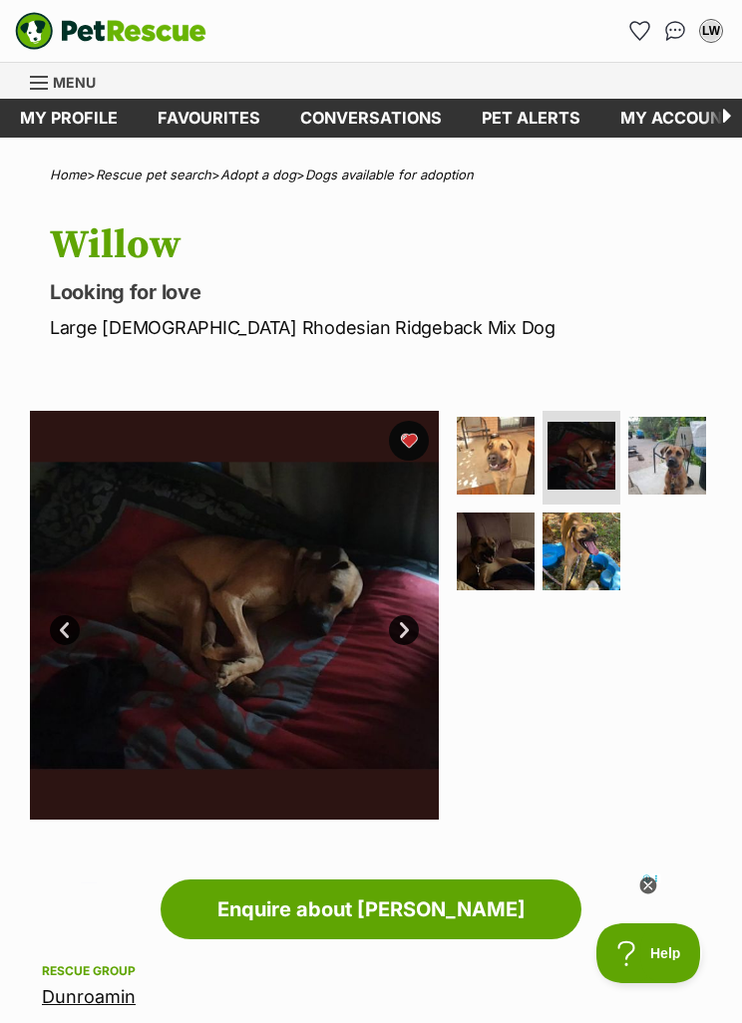
click at [410, 617] on link "Next" at bounding box center [404, 630] width 30 height 30
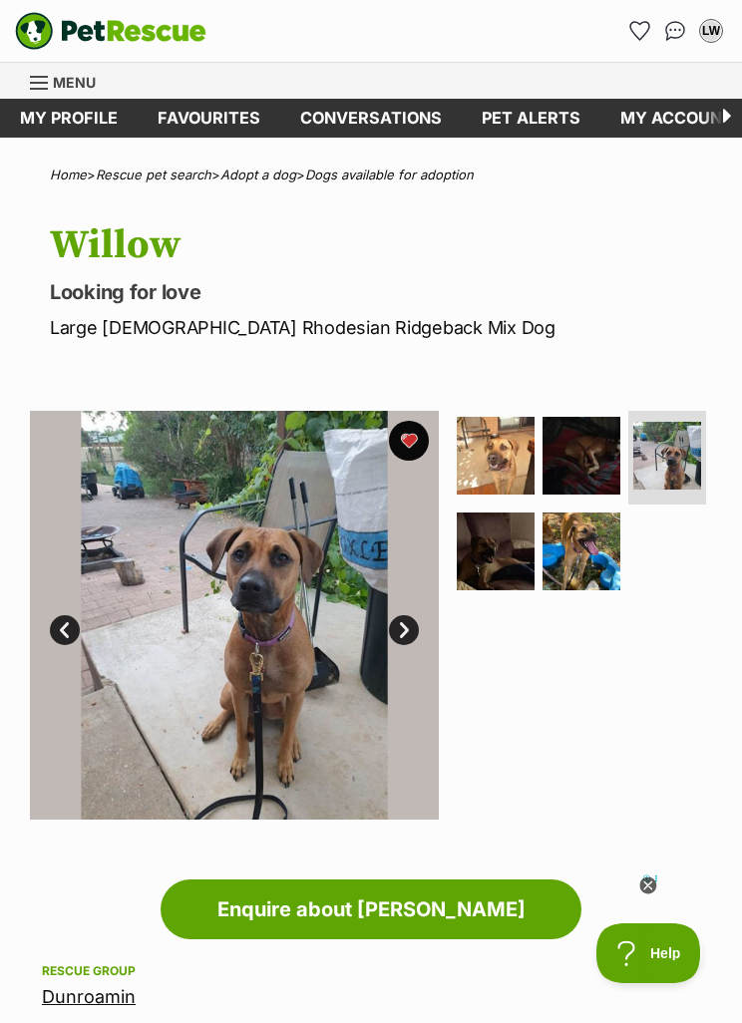
click at [416, 628] on link "Next" at bounding box center [404, 630] width 30 height 30
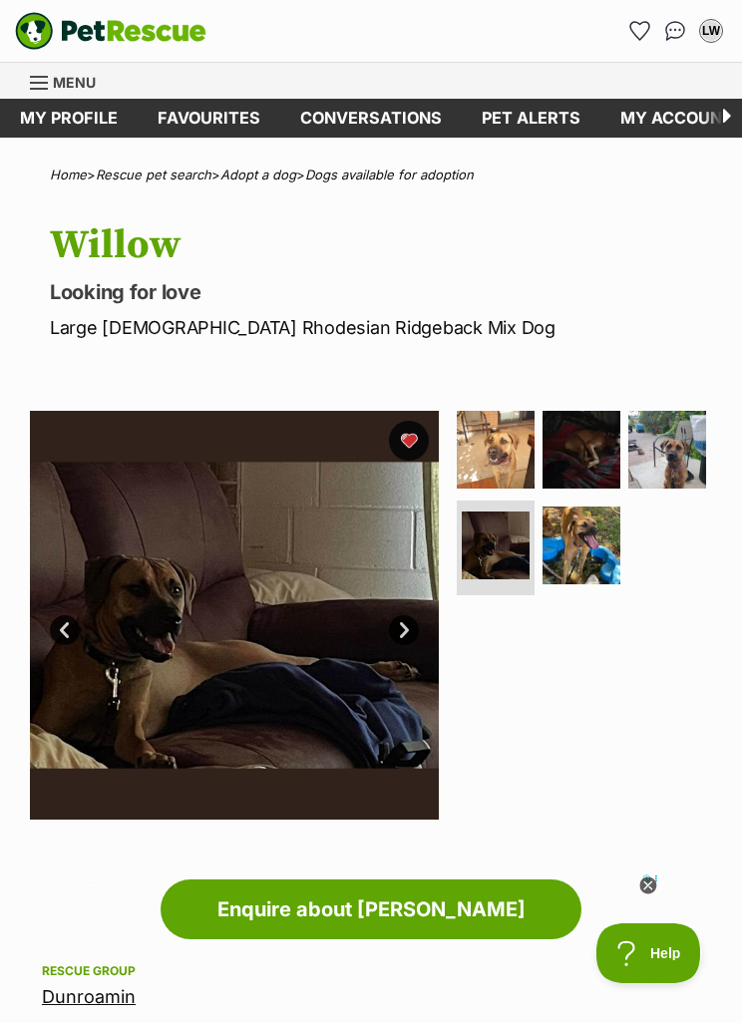
click at [417, 620] on link "Next" at bounding box center [404, 630] width 30 height 30
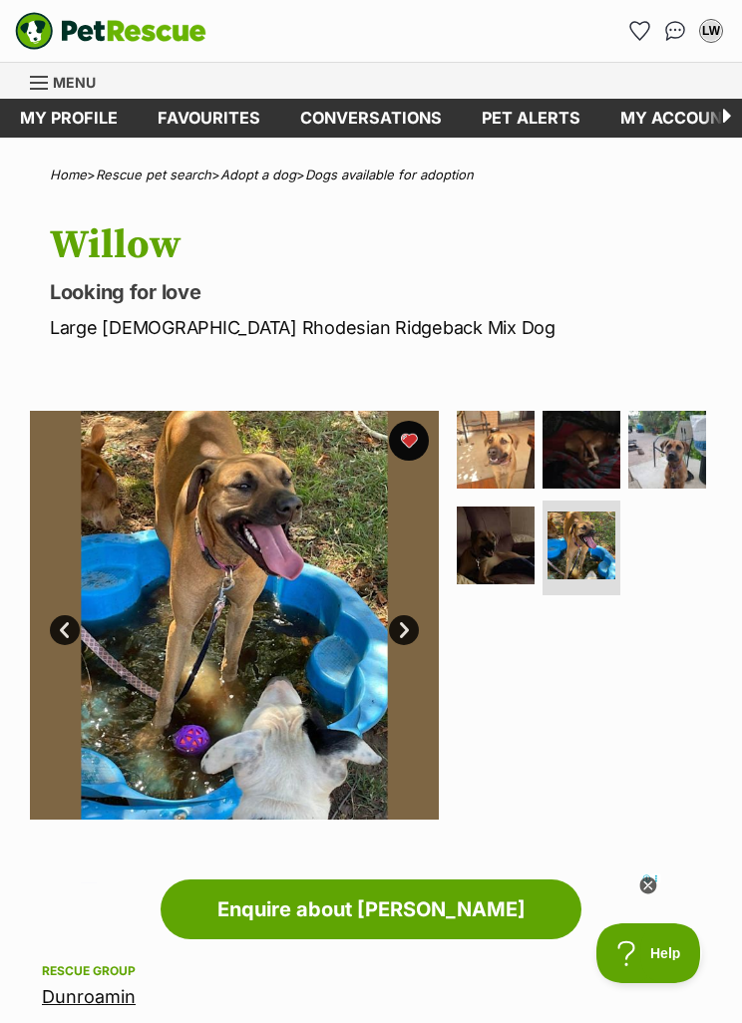
click at [415, 620] on link "Next" at bounding box center [404, 630] width 30 height 30
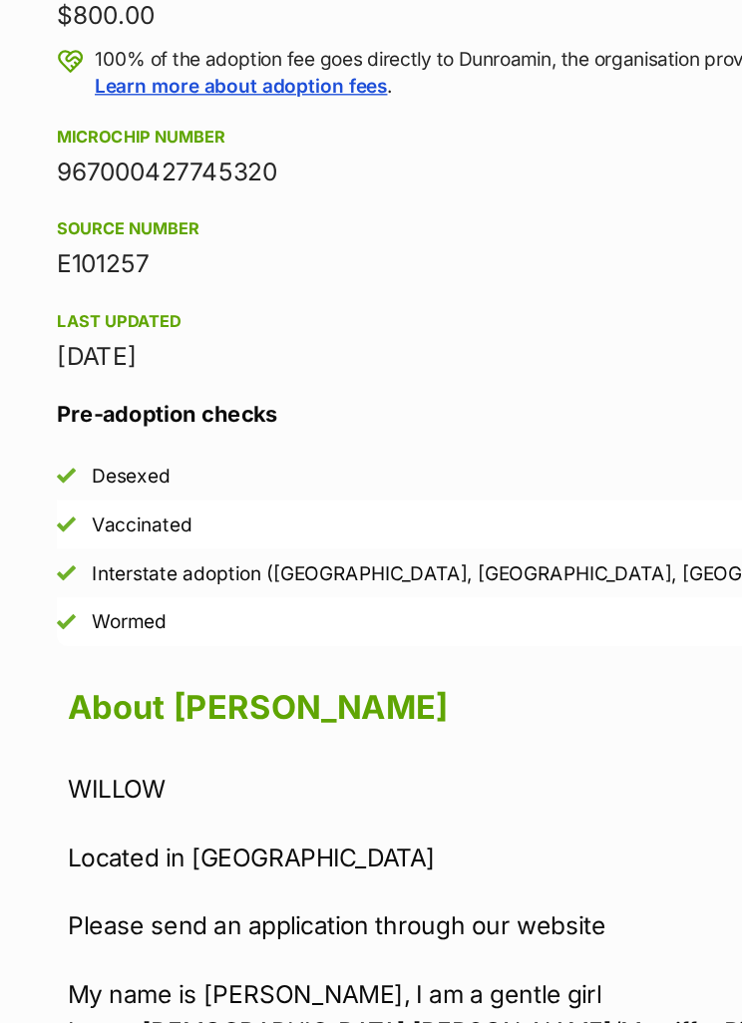
scroll to position [1030, 0]
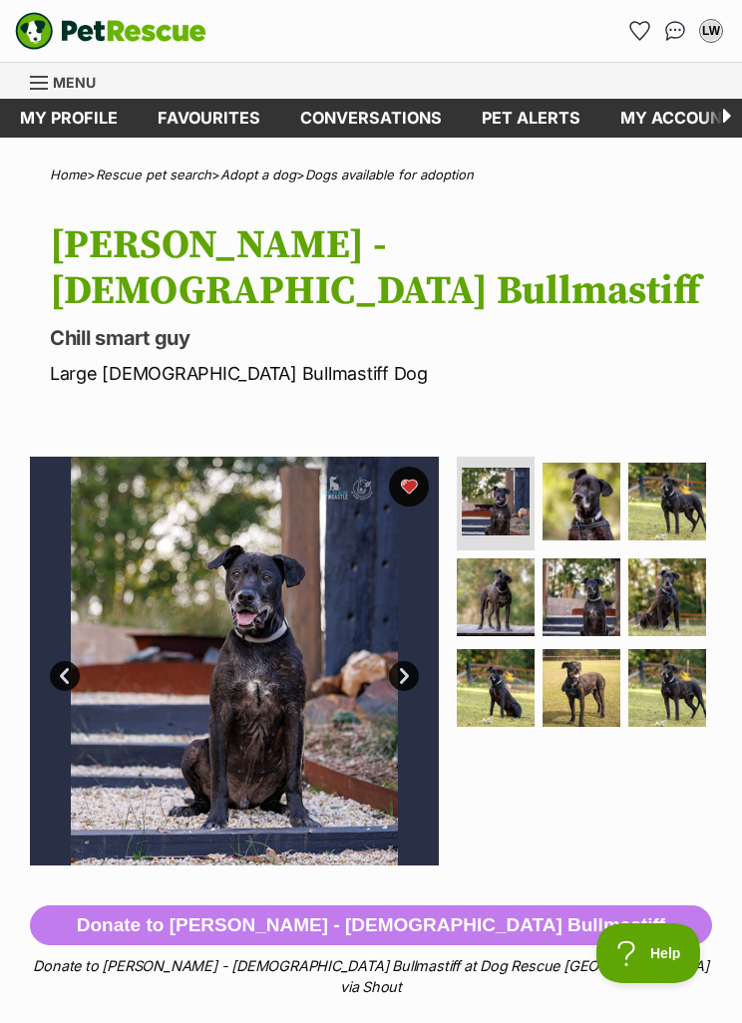
click at [410, 661] on link "Next" at bounding box center [404, 676] width 30 height 30
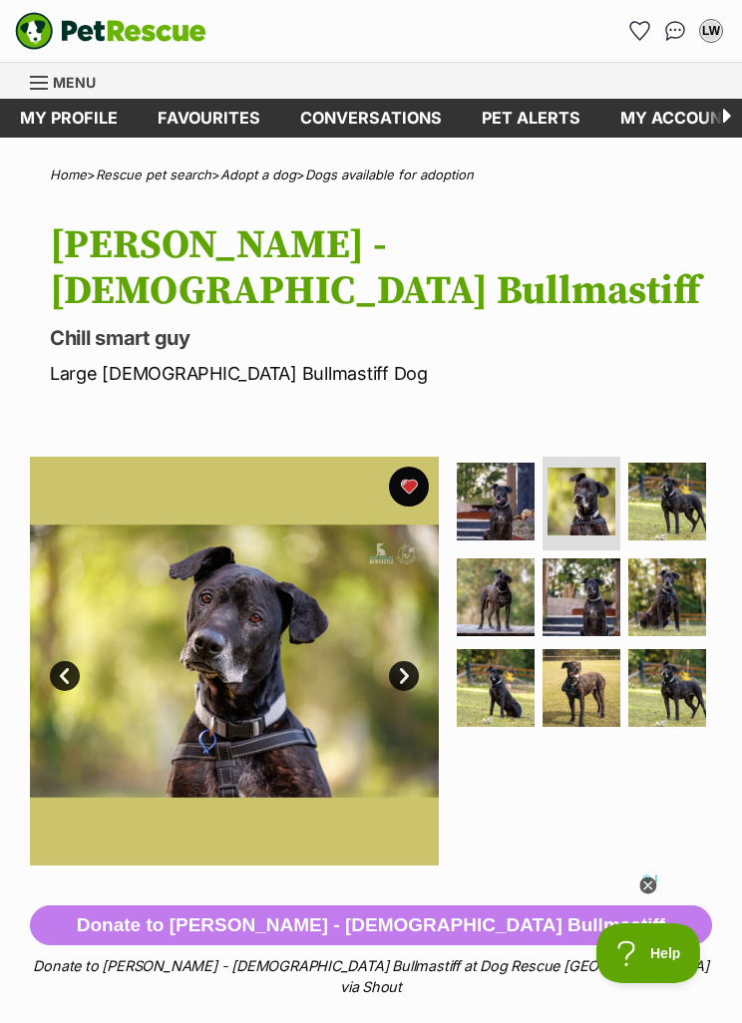
click at [417, 661] on link "Next" at bounding box center [404, 676] width 30 height 30
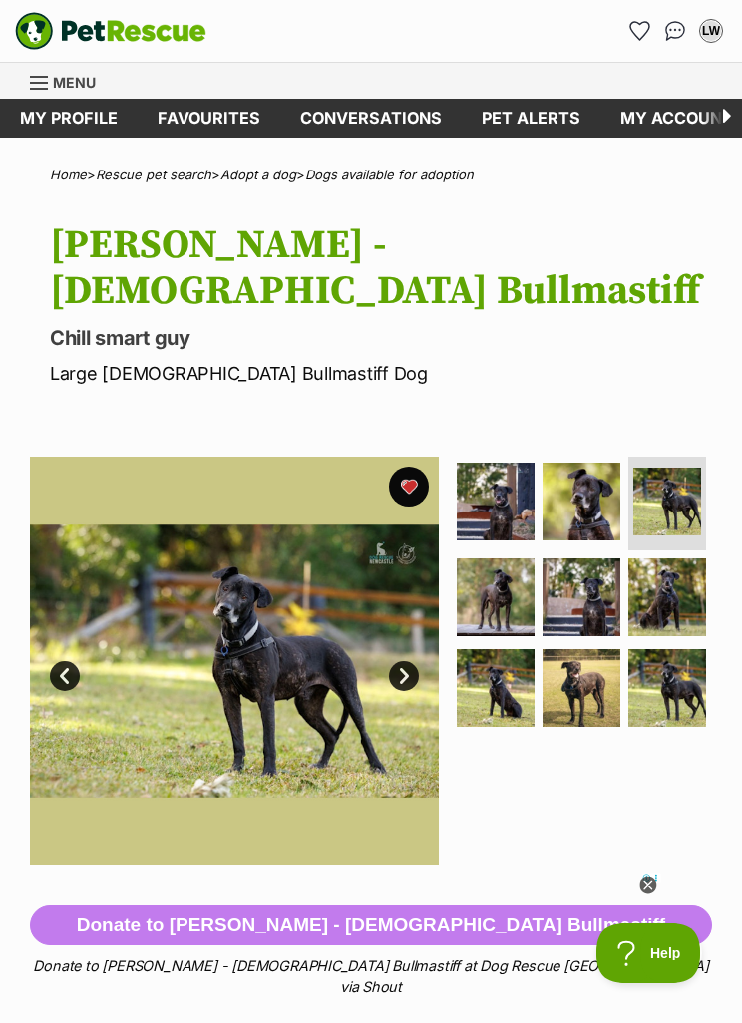
click at [437, 623] on img at bounding box center [234, 661] width 409 height 409
click at [407, 661] on link "Next" at bounding box center [404, 676] width 30 height 30
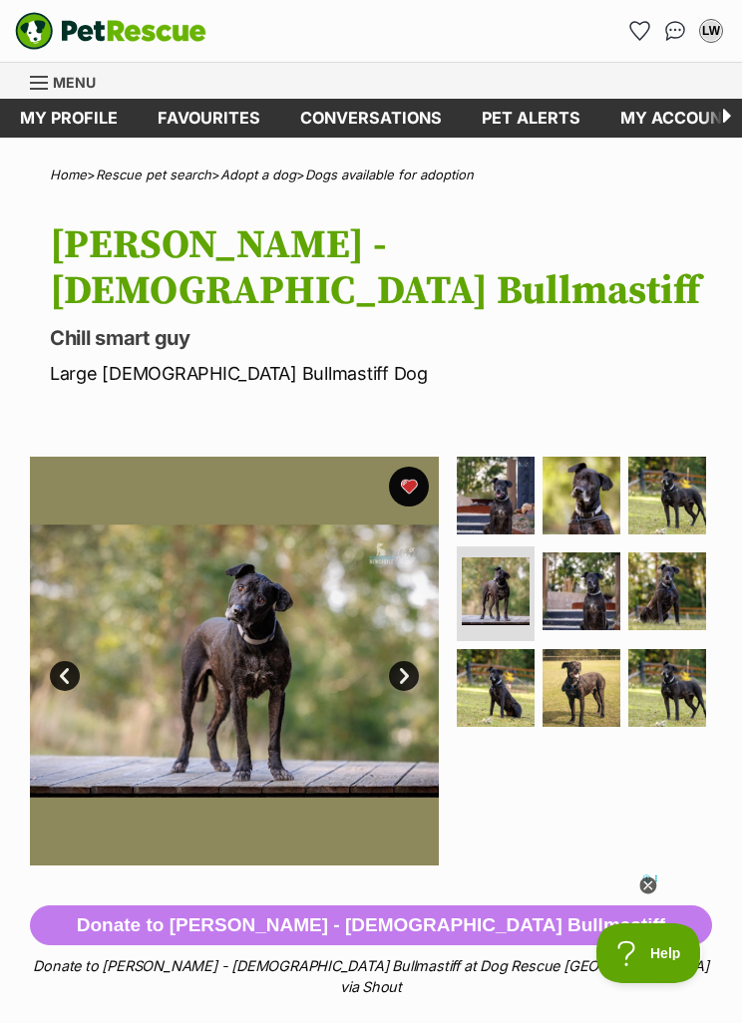
click at [411, 661] on link "Next" at bounding box center [404, 676] width 30 height 30
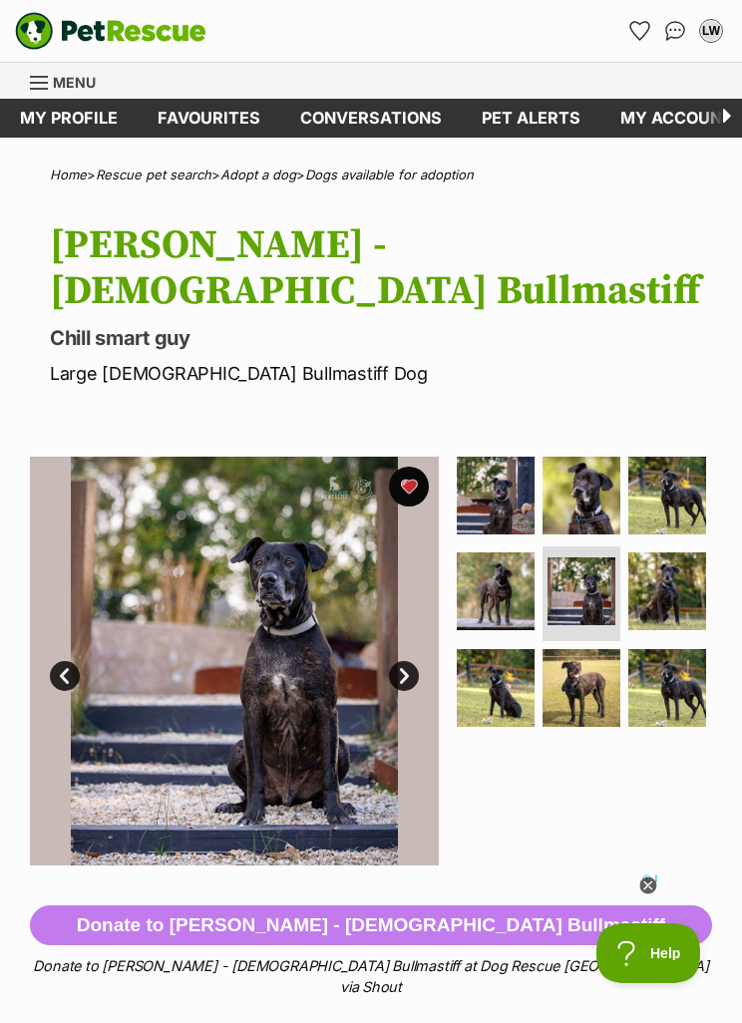
click at [411, 661] on link "Next" at bounding box center [404, 676] width 30 height 30
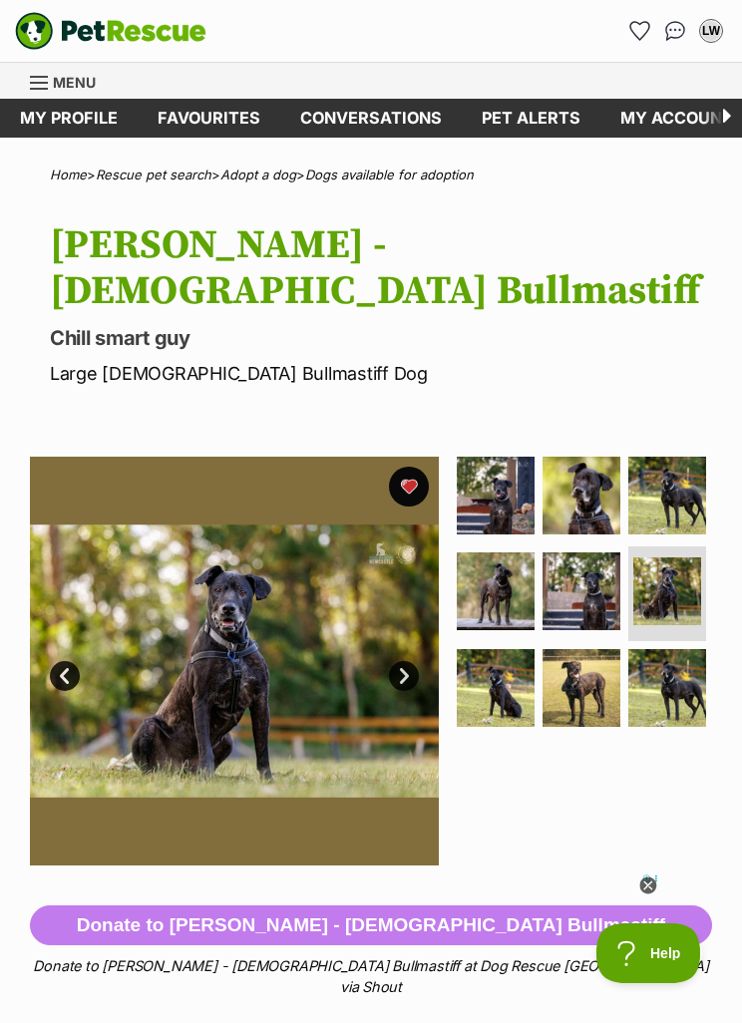
click at [413, 661] on link "Next" at bounding box center [404, 676] width 30 height 30
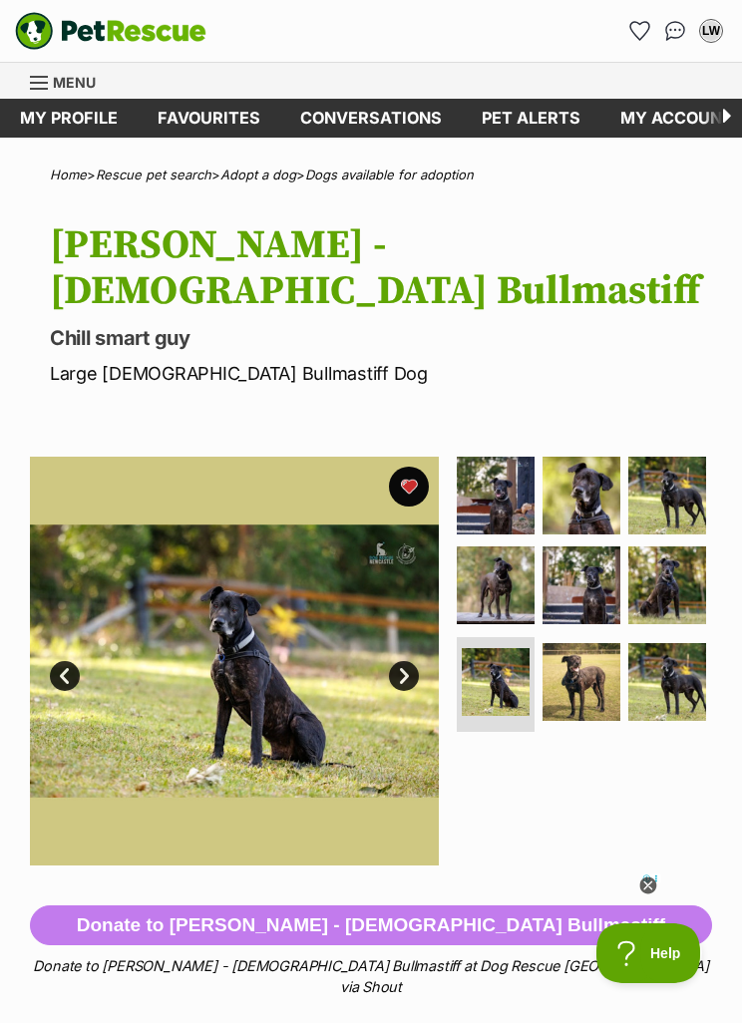
click at [408, 661] on link "Next" at bounding box center [404, 676] width 30 height 30
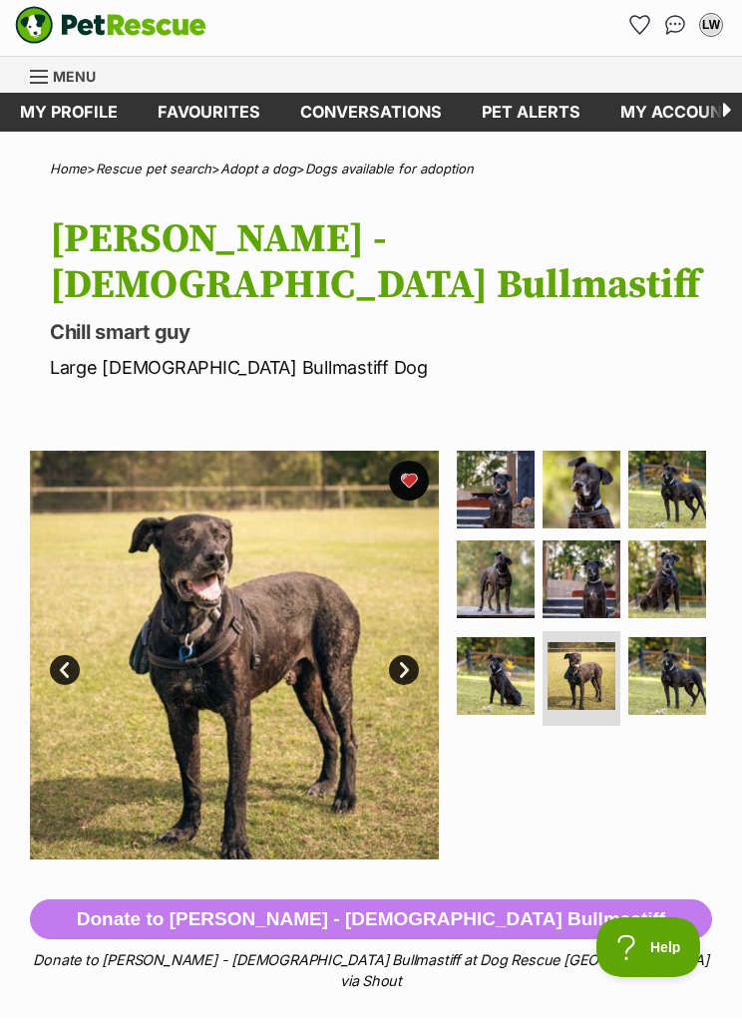
scroll to position [6, 0]
click at [421, 612] on img at bounding box center [234, 655] width 409 height 409
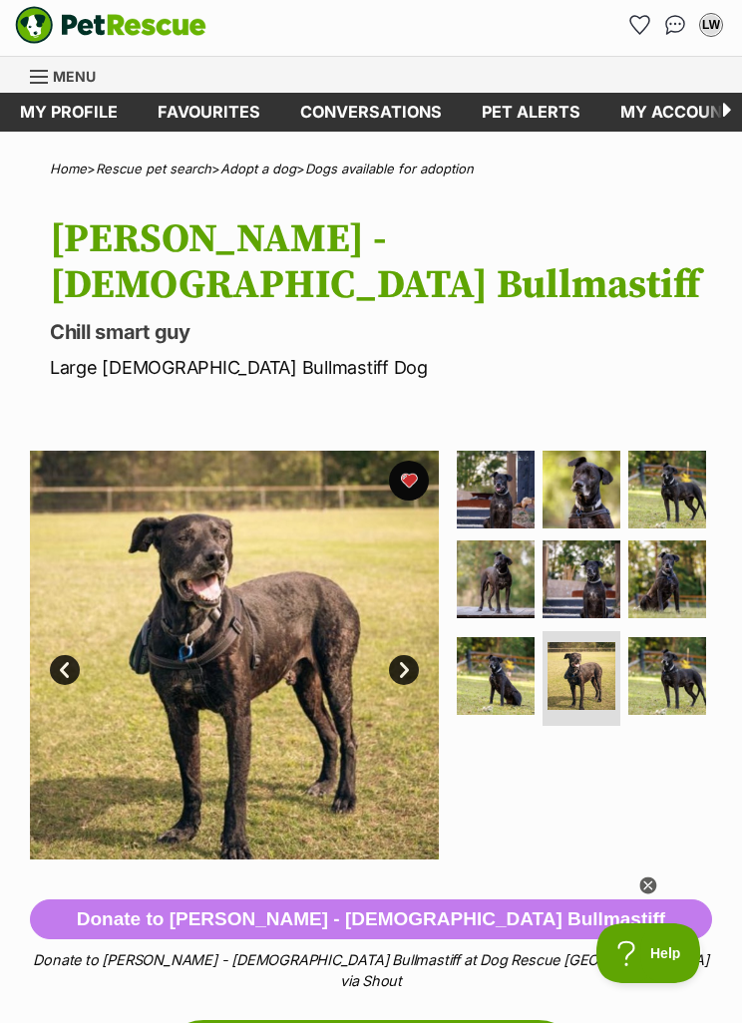
scroll to position [0, 0]
click at [416, 655] on link "Next" at bounding box center [404, 670] width 30 height 30
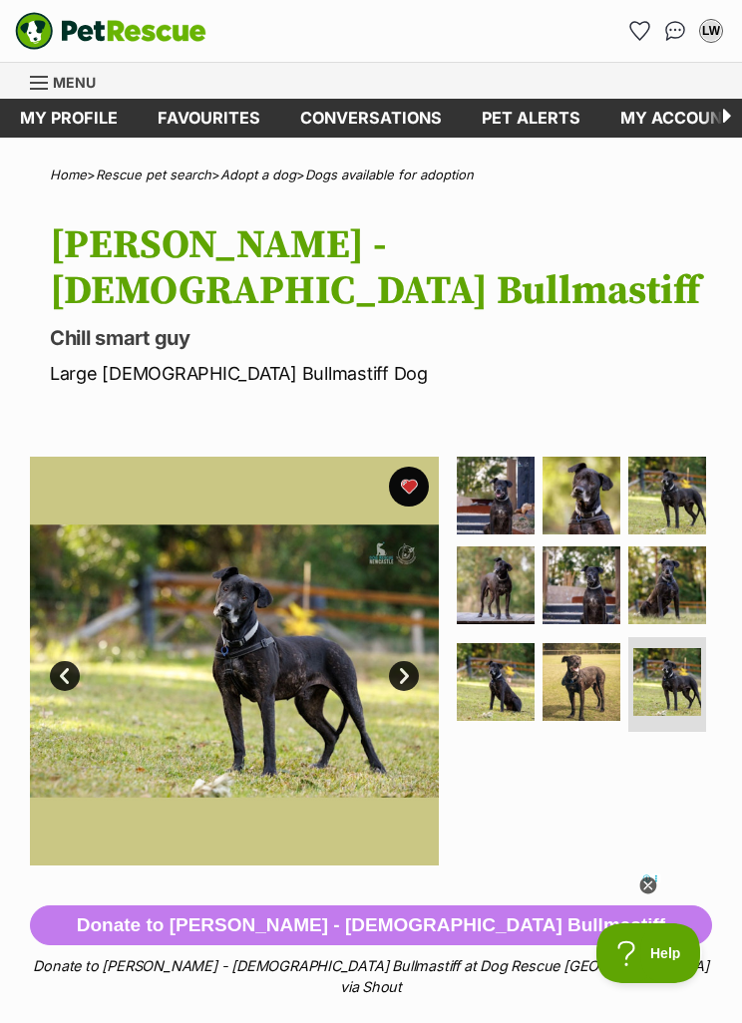
click at [403, 467] on button "favourite" at bounding box center [409, 487] width 40 height 40
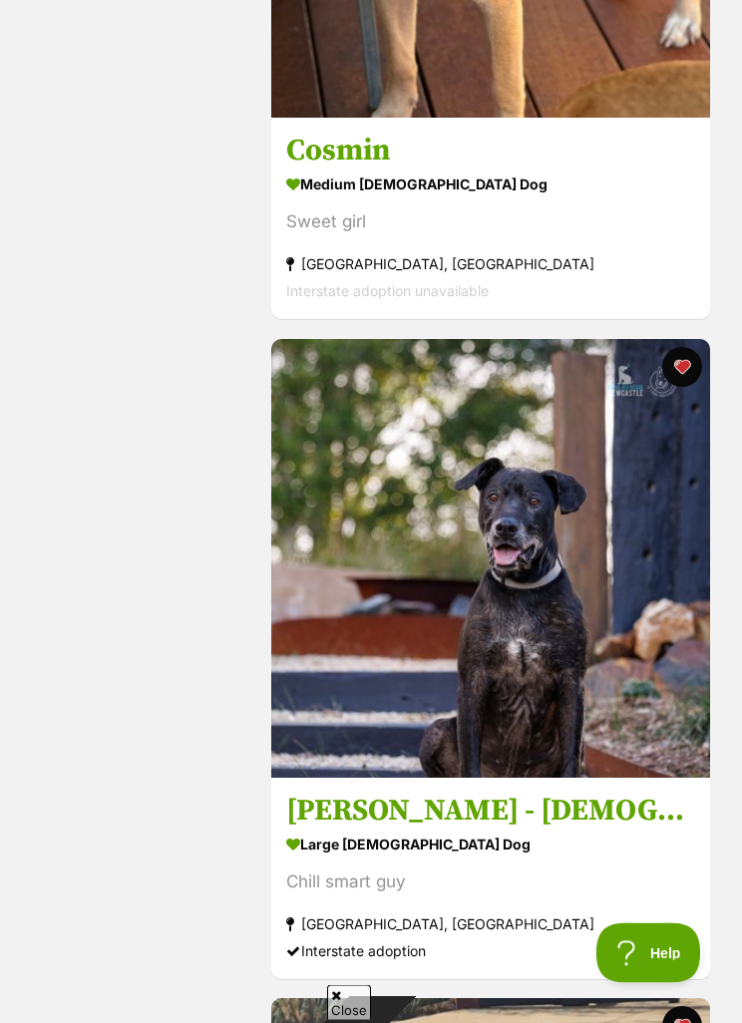
scroll to position [9978, 0]
click at [703, 377] on img at bounding box center [490, 558] width 439 height 439
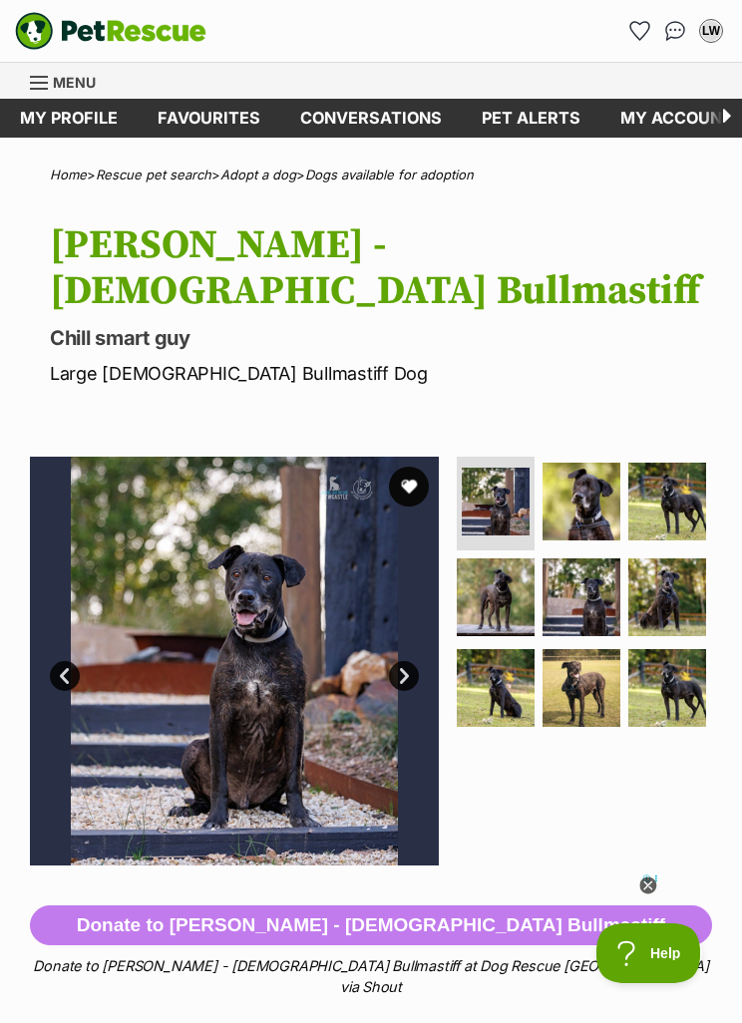
click at [625, 36] on link "Favourites" at bounding box center [639, 31] width 32 height 32
